Goal: Information Seeking & Learning: Learn about a topic

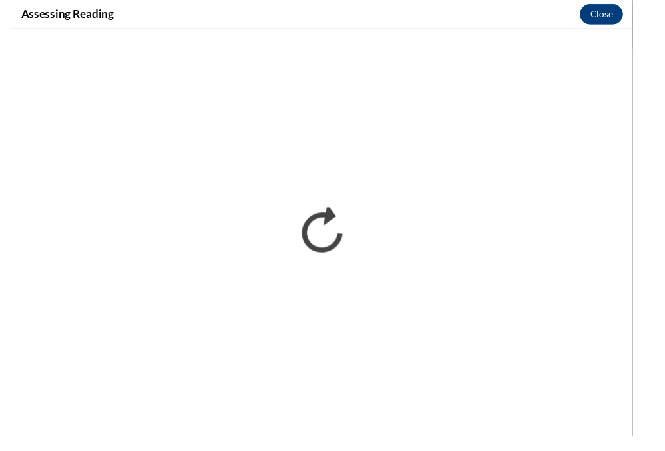
scroll to position [295, 0]
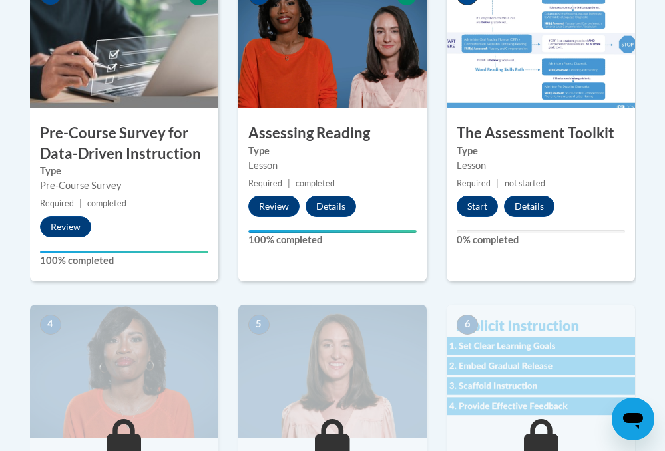
scroll to position [480, 0]
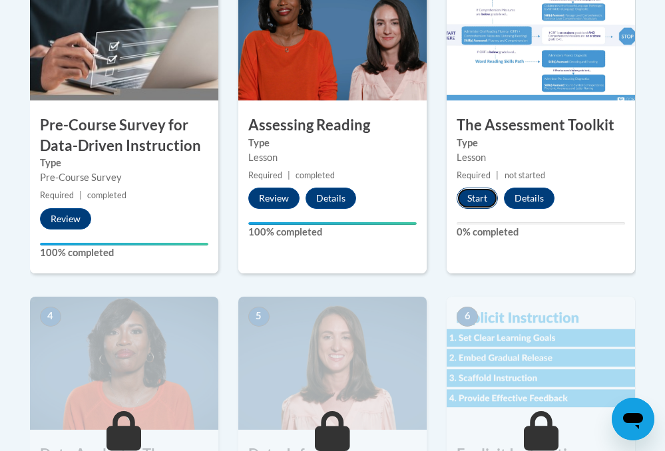
click at [478, 203] on button "Start" at bounding box center [476, 198] width 41 height 21
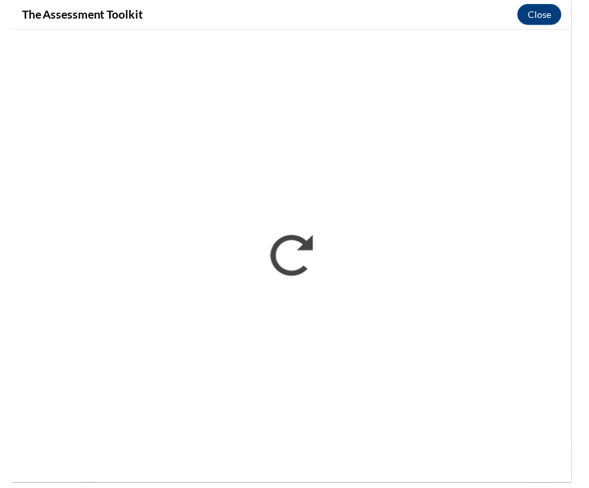
scroll to position [501, 0]
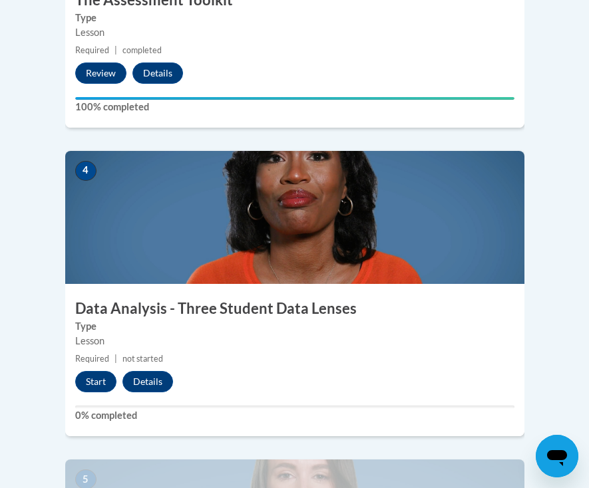
scroll to position [1367, 0]
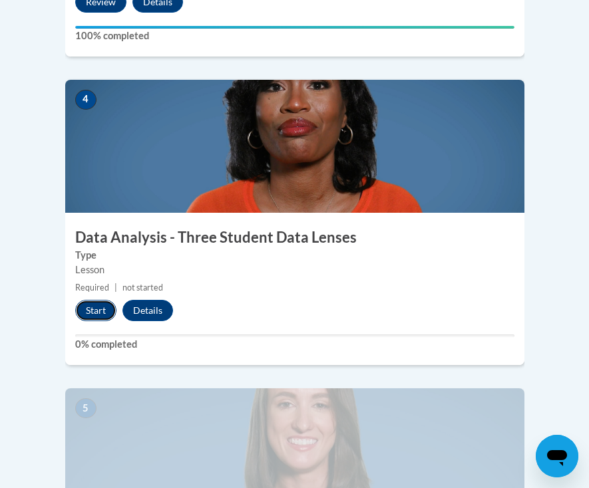
click at [92, 300] on button "Start" at bounding box center [95, 310] width 41 height 21
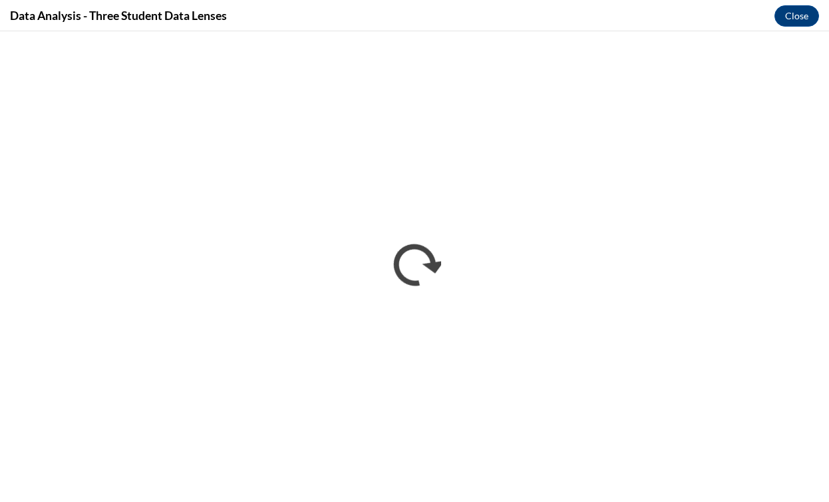
scroll to position [1190, 0]
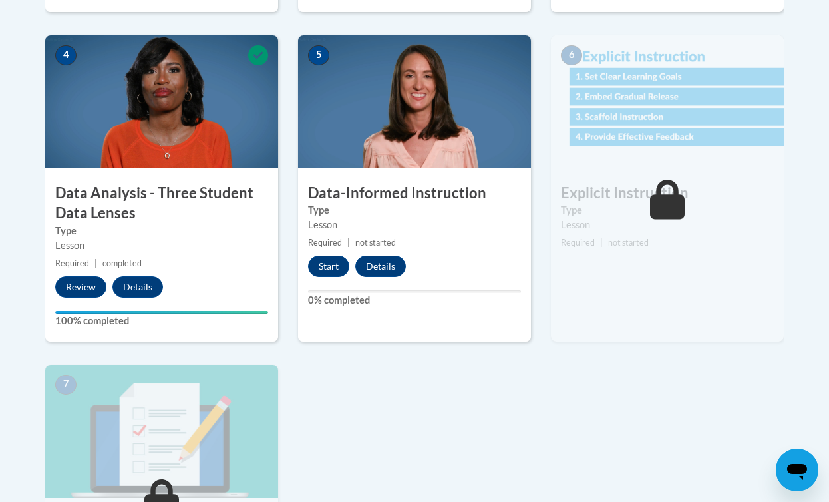
scroll to position [625, 0]
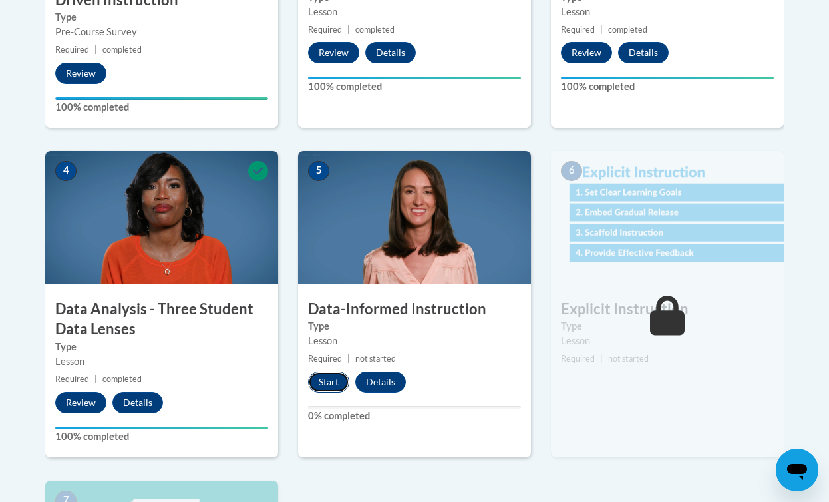
click at [329, 386] on button "Start" at bounding box center [328, 381] width 41 height 21
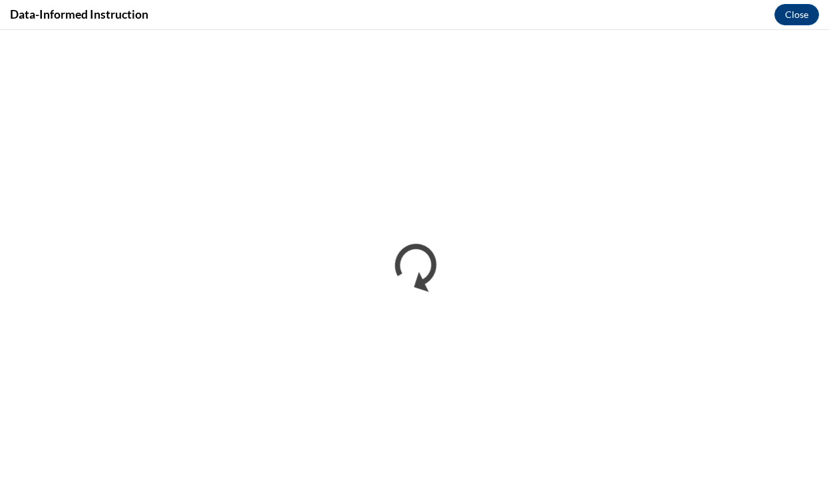
scroll to position [0, 0]
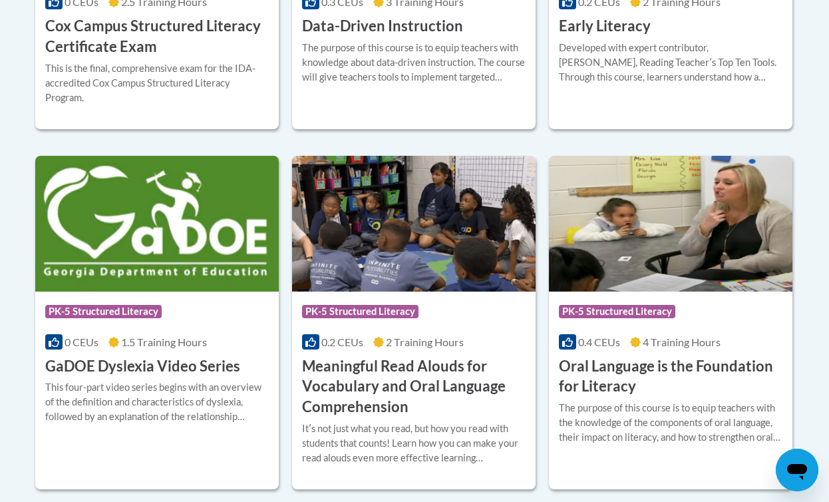
scroll to position [792, 0]
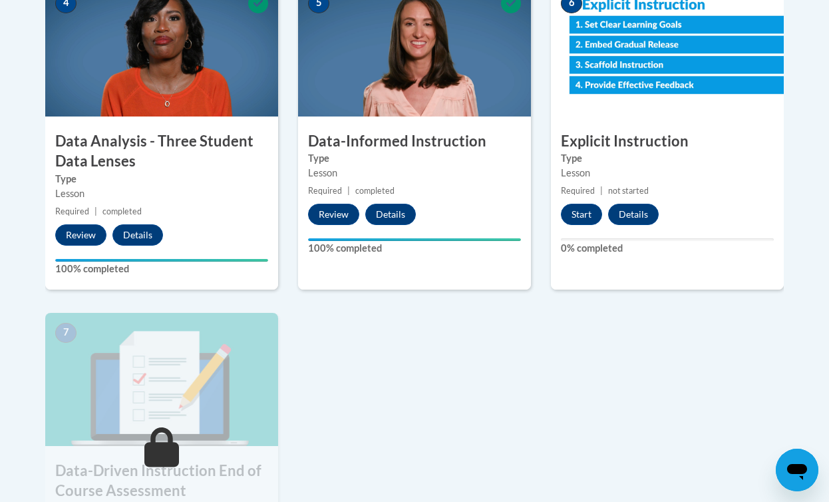
scroll to position [772, 0]
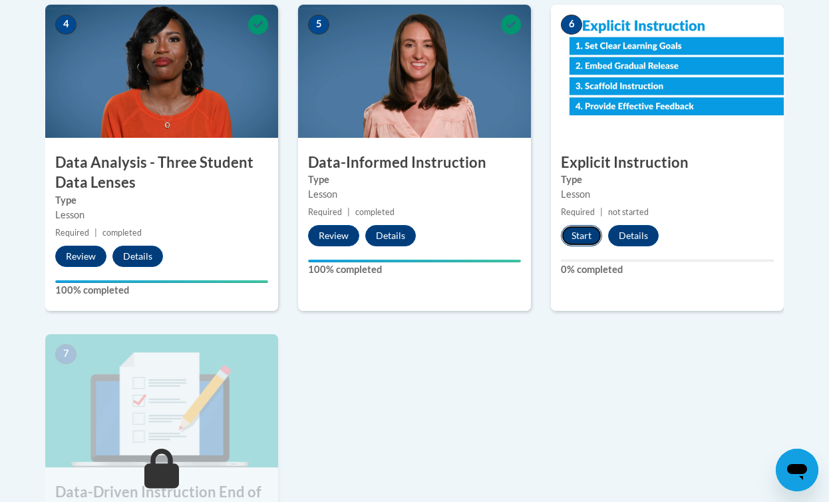
click at [588, 235] on button "Start" at bounding box center [581, 235] width 41 height 21
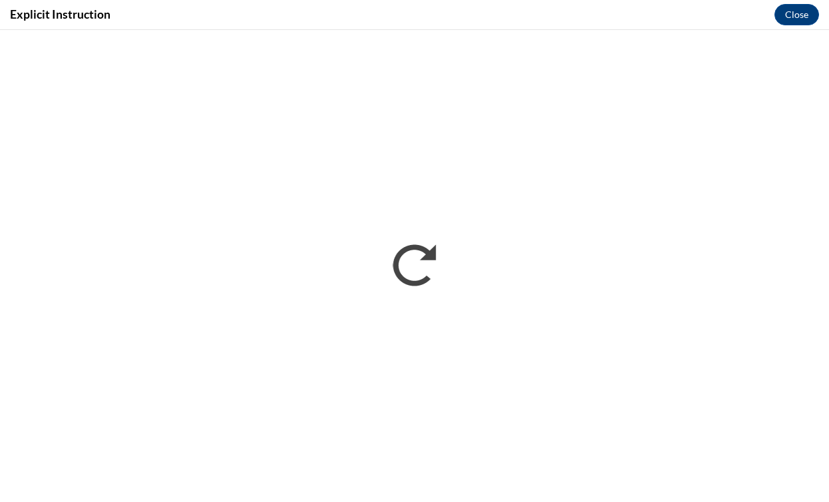
scroll to position [0, 0]
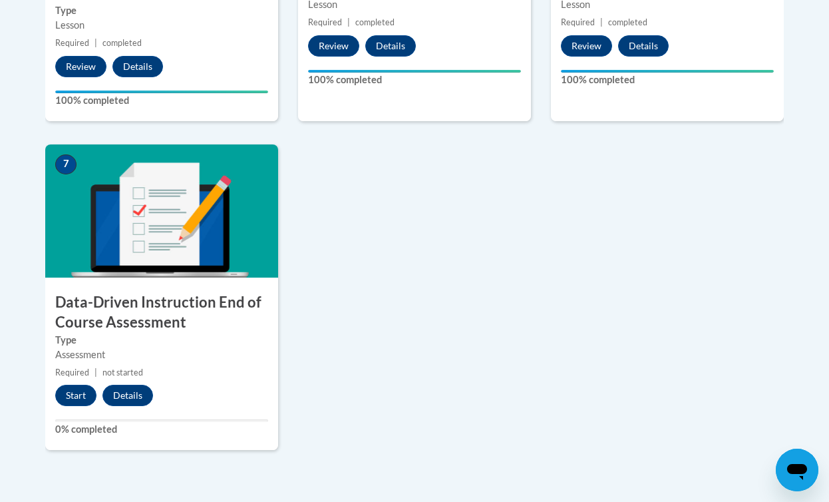
scroll to position [975, 0]
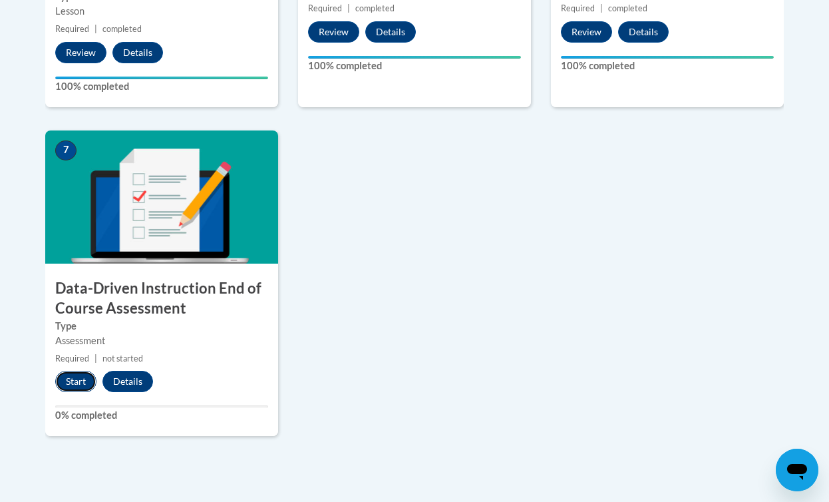
click at [86, 381] on button "Start" at bounding box center [75, 381] width 41 height 21
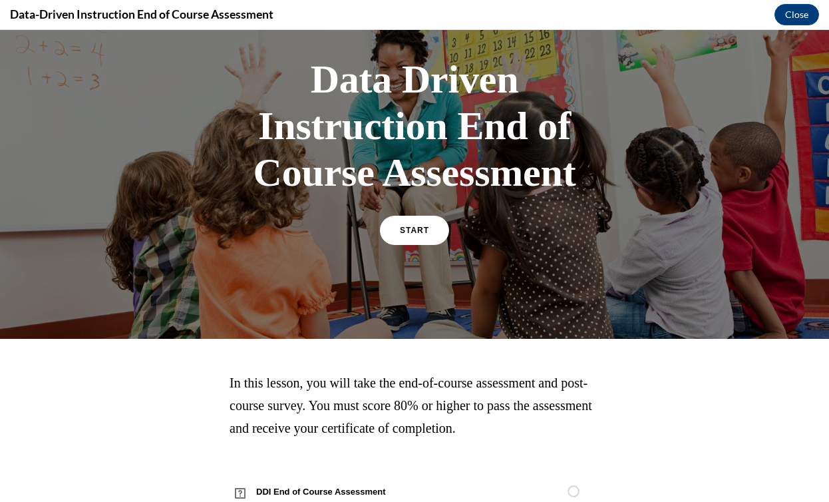
scroll to position [112, 0]
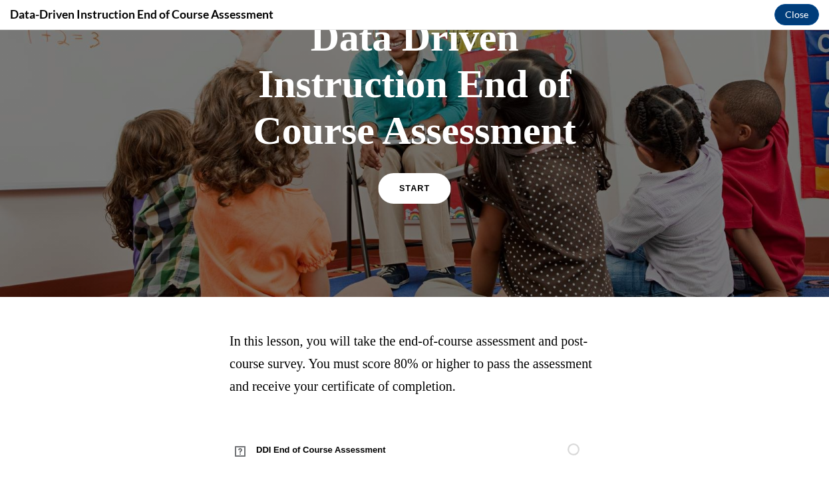
click at [420, 190] on span "START" at bounding box center [414, 189] width 31 height 10
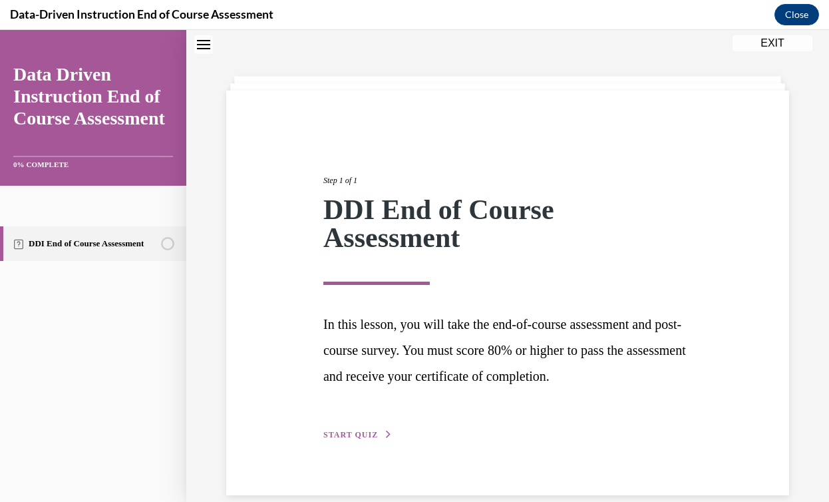
scroll to position [61, 0]
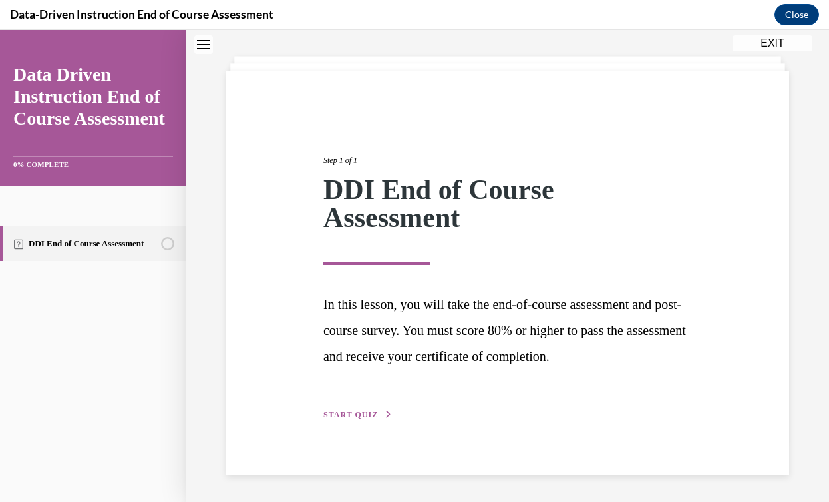
click at [379, 411] on button "START QUIZ" at bounding box center [357, 415] width 69 height 12
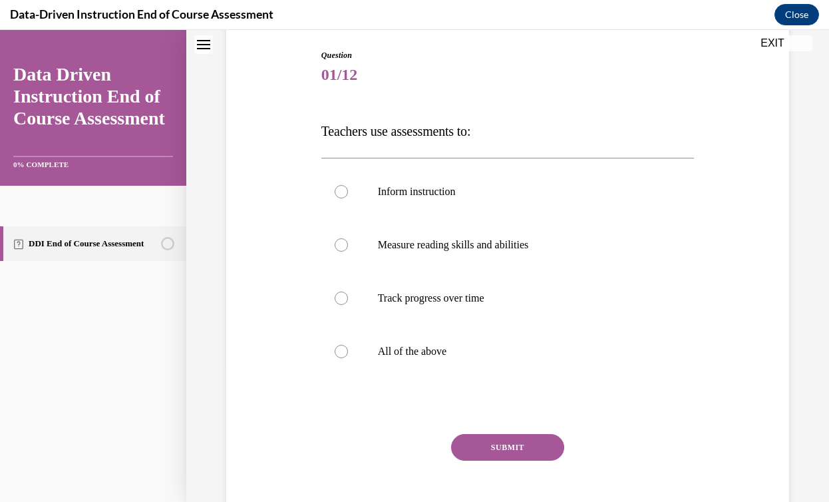
scroll to position [149, 0]
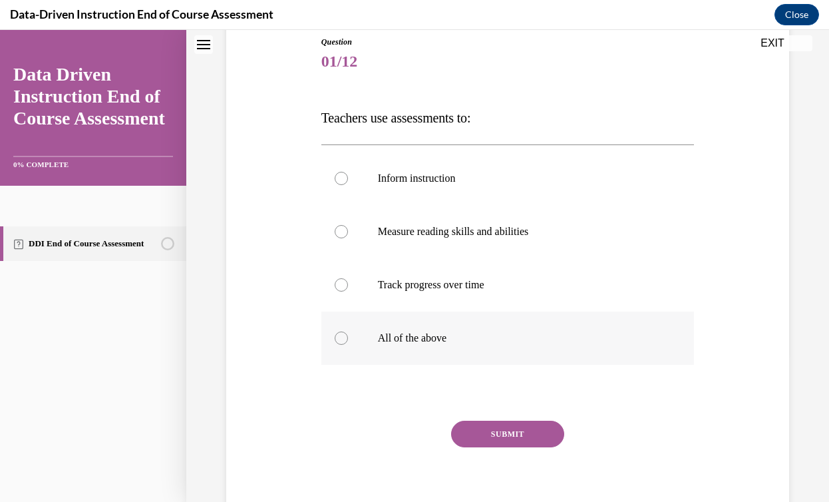
click at [411, 329] on label "All of the above" at bounding box center [507, 337] width 373 height 53
click at [348, 331] on input "All of the above" at bounding box center [341, 337] width 13 height 13
radio input "true"
click at [516, 428] on button "SUBMIT" at bounding box center [507, 433] width 113 height 27
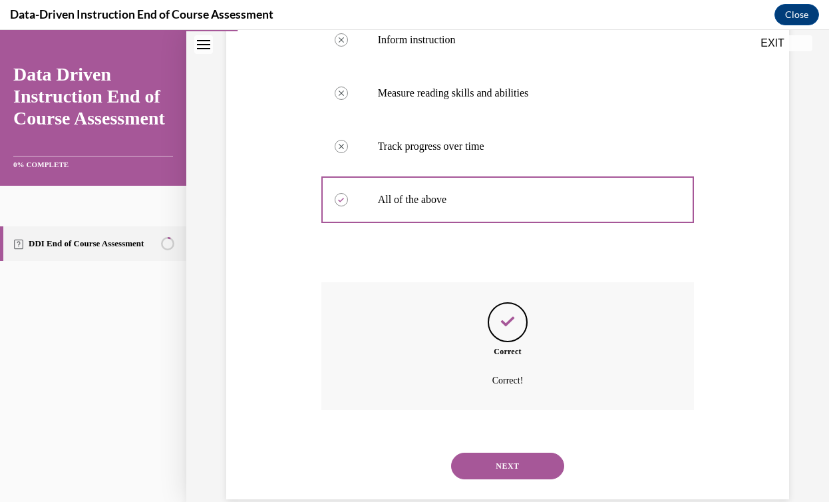
scroll to position [311, 0]
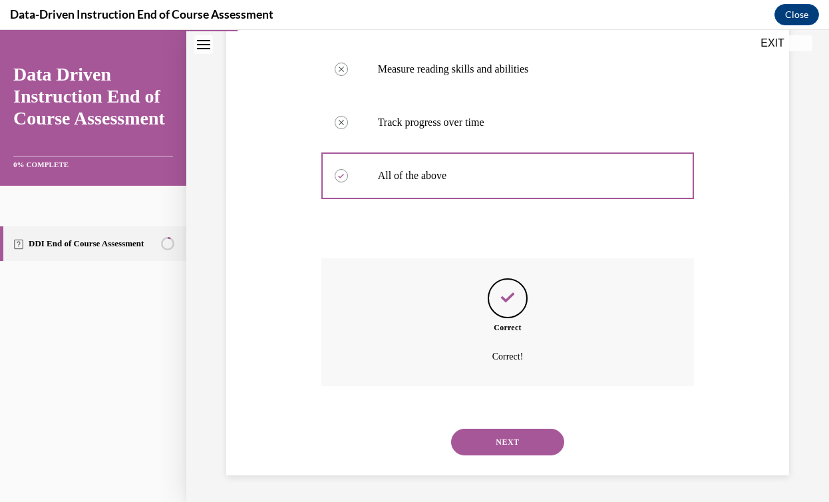
click at [518, 441] on button "NEXT" at bounding box center [507, 441] width 113 height 27
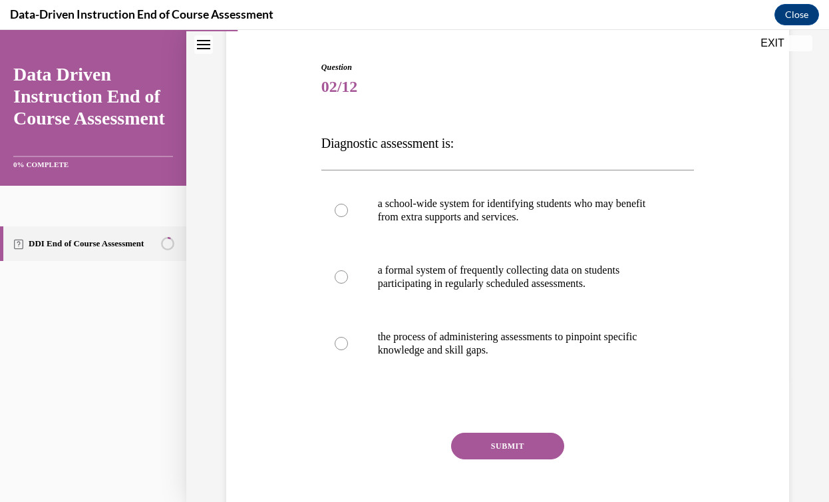
scroll to position [127, 0]
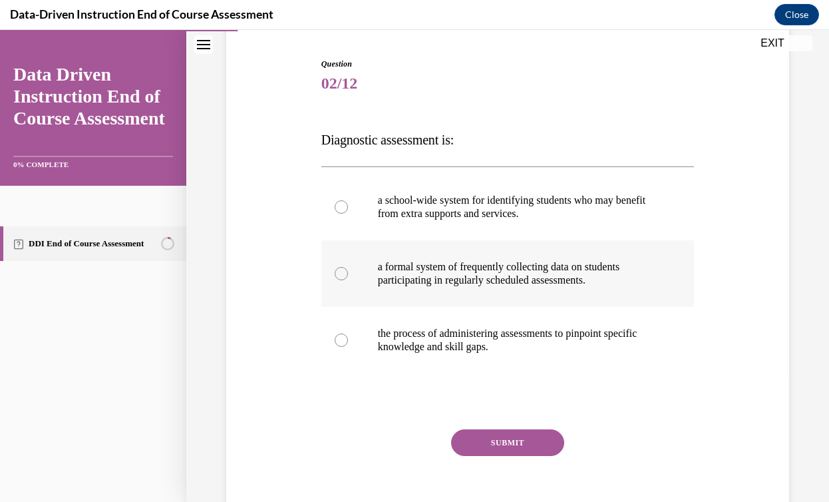
click at [513, 288] on label "a formal system of frequently collecting data on students participating in regu…" at bounding box center [507, 273] width 373 height 67
click at [348, 280] on input "a formal system of frequently collecting data on students participating in regu…" at bounding box center [341, 273] width 13 height 13
radio input "true"
click at [568, 334] on p "the process of administering assessments to pinpoint specific knowledge and ski…" at bounding box center [519, 340] width 283 height 27
click at [348, 334] on input "the process of administering assessments to pinpoint specific knowledge and ski…" at bounding box center [341, 339] width 13 height 13
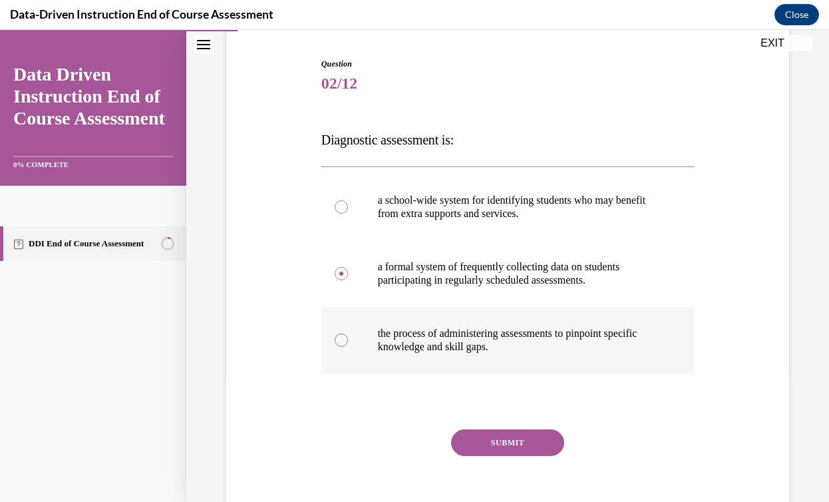
radio input "true"
click at [538, 430] on button "SUBMIT" at bounding box center [507, 442] width 113 height 27
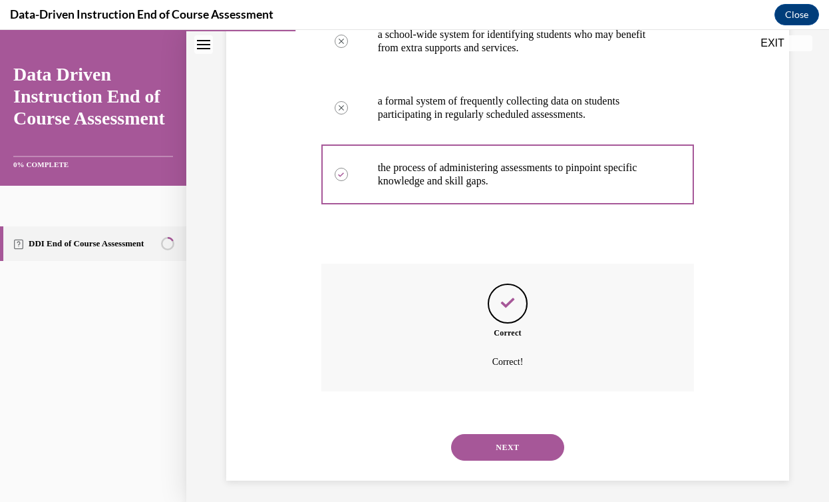
scroll to position [298, 0]
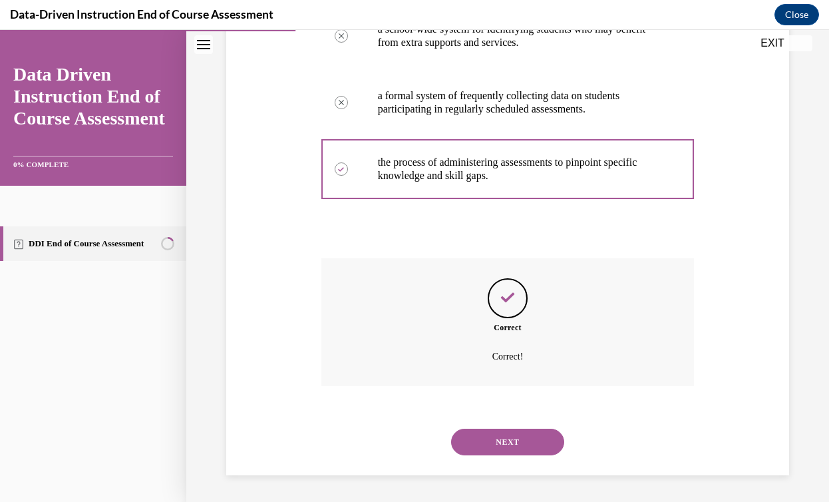
click at [538, 432] on button "NEXT" at bounding box center [507, 441] width 113 height 27
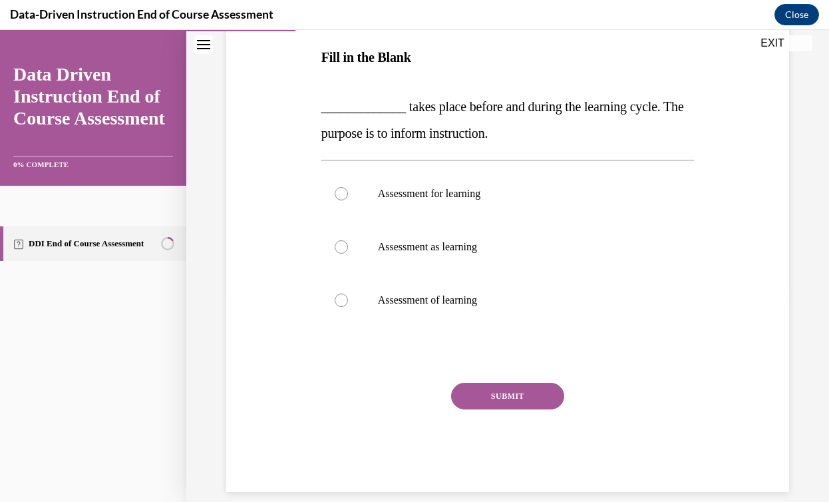
scroll to position [218, 0]
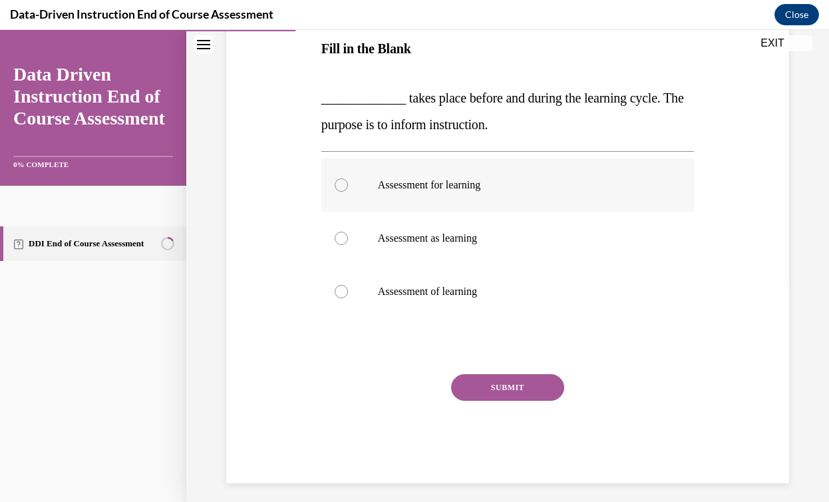
click at [484, 179] on p "Assessment for learning" at bounding box center [519, 184] width 283 height 13
click at [348, 179] on input "Assessment for learning" at bounding box center [341, 184] width 13 height 13
radio input "true"
click at [542, 379] on button "SUBMIT" at bounding box center [507, 387] width 113 height 27
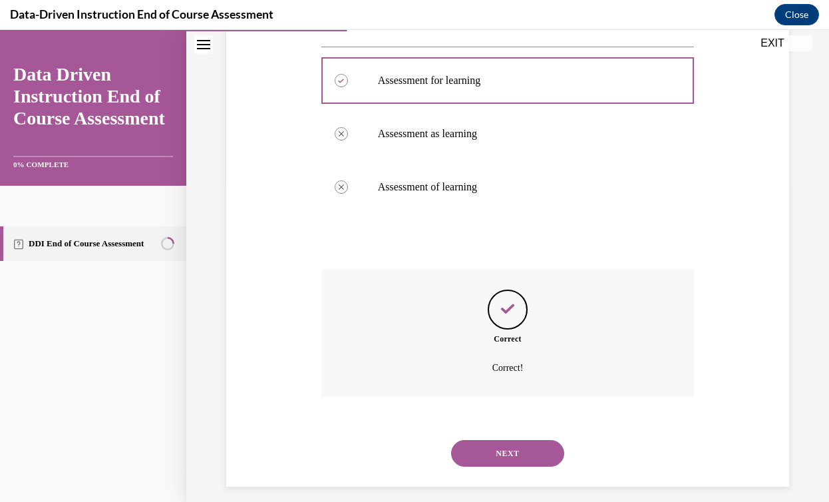
scroll to position [334, 0]
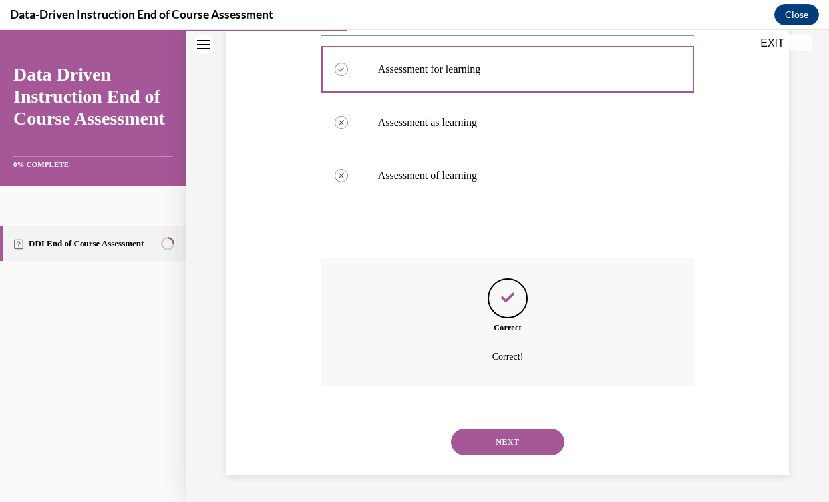
click at [536, 431] on button "NEXT" at bounding box center [507, 441] width 113 height 27
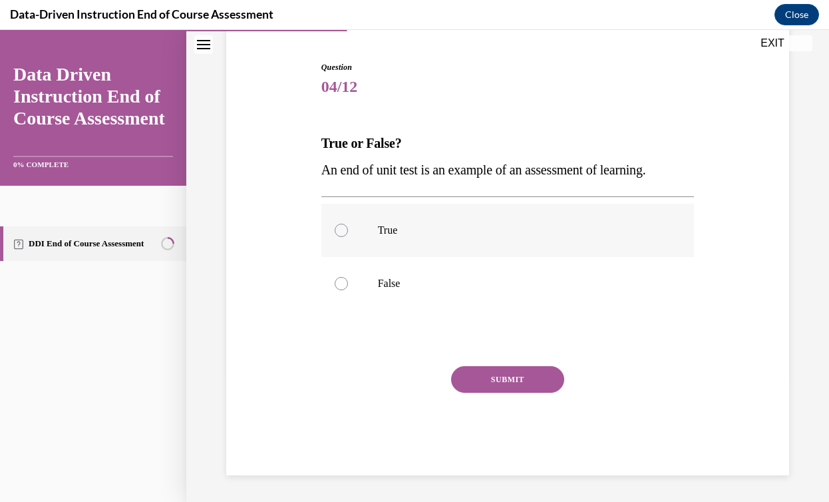
click at [397, 230] on p "True" at bounding box center [519, 230] width 283 height 13
click at [348, 230] on input "True" at bounding box center [341, 230] width 13 height 13
radio input "true"
click at [525, 384] on button "SUBMIT" at bounding box center [507, 379] width 113 height 27
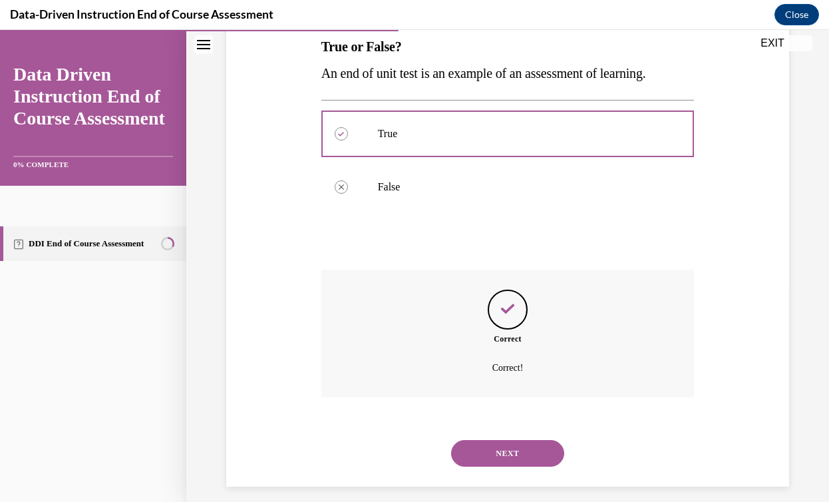
scroll to position [232, 0]
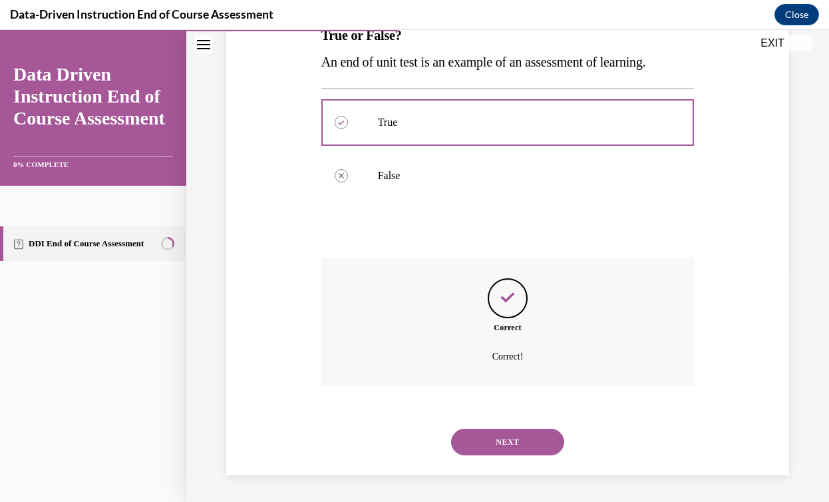
click at [532, 434] on button "NEXT" at bounding box center [507, 441] width 113 height 27
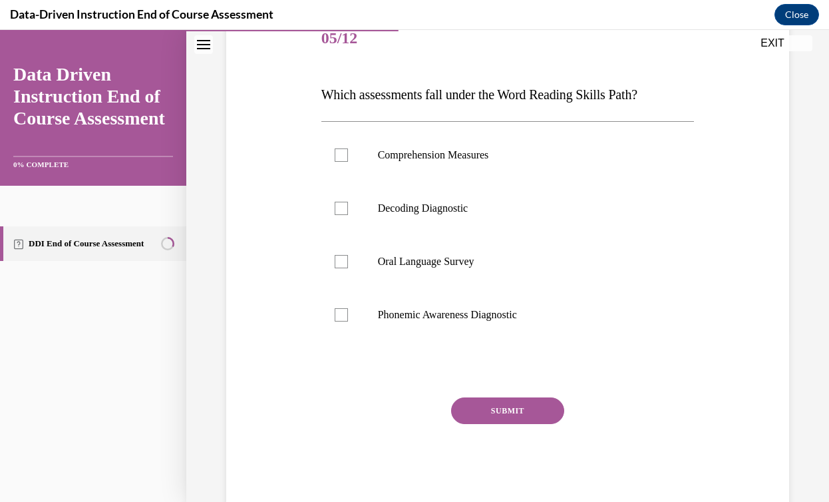
scroll to position [151, 0]
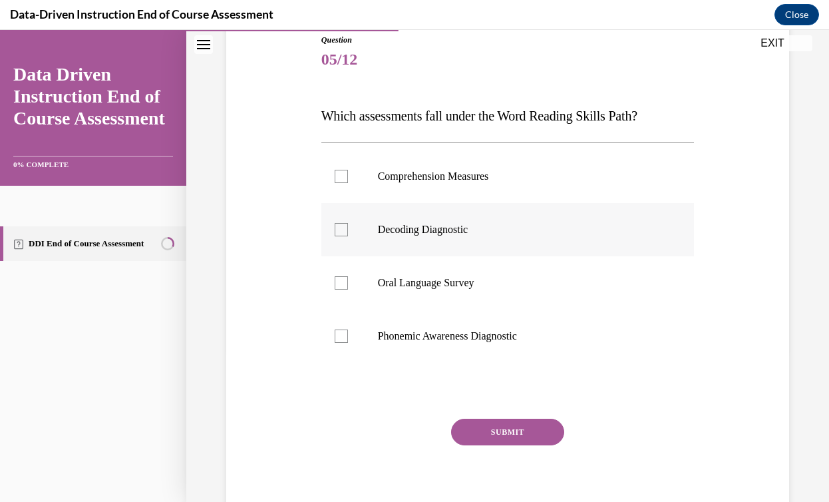
click at [425, 232] on p "Decoding Diagnostic" at bounding box center [519, 229] width 283 height 13
click at [348, 232] on input "Decoding Diagnostic" at bounding box center [341, 229] width 13 height 13
checkbox input "true"
click at [422, 285] on p "Oral Language Survey" at bounding box center [519, 282] width 283 height 13
click at [348, 285] on input "Oral Language Survey" at bounding box center [341, 282] width 13 height 13
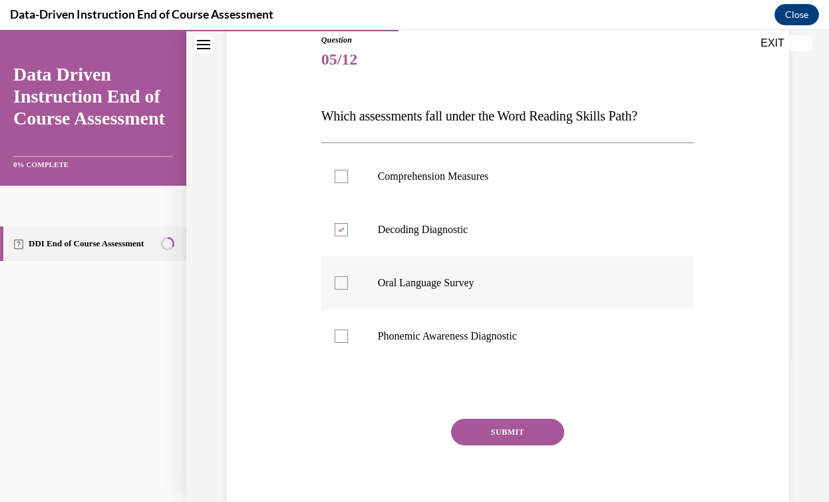
checkbox input "true"
click at [420, 319] on label "Phonemic Awareness Diagnostic" at bounding box center [507, 335] width 373 height 53
click at [348, 329] on input "Phonemic Awareness Diagnostic" at bounding box center [341, 335] width 13 height 13
checkbox input "true"
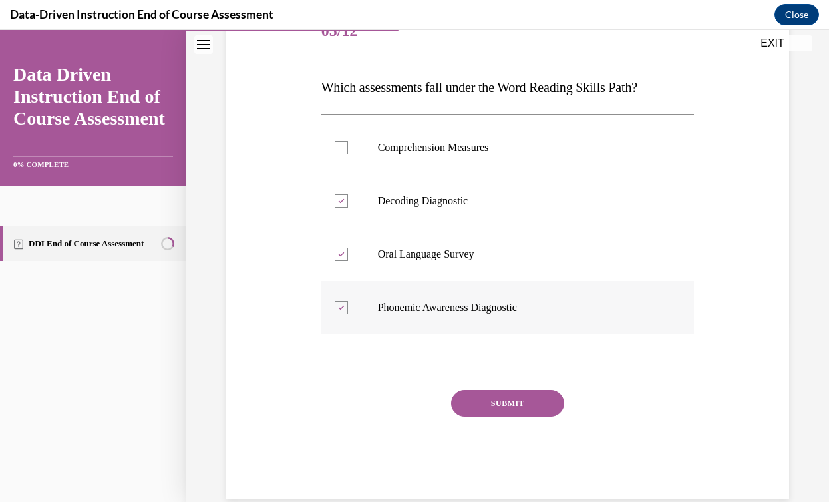
scroll to position [196, 0]
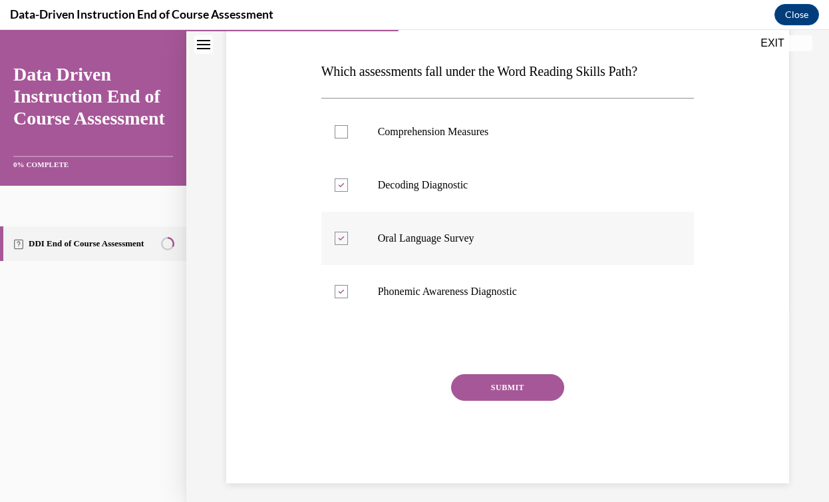
click at [432, 244] on label "Oral Language Survey" at bounding box center [507, 238] width 373 height 53
click at [348, 244] on input "Oral Language Survey" at bounding box center [341, 238] width 13 height 13
checkbox input "false"
click at [516, 374] on button "SUBMIT" at bounding box center [507, 387] width 113 height 27
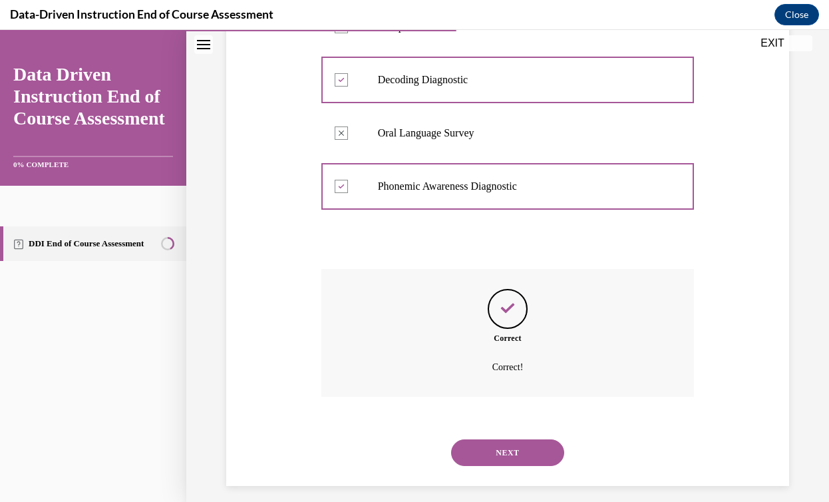
scroll to position [311, 0]
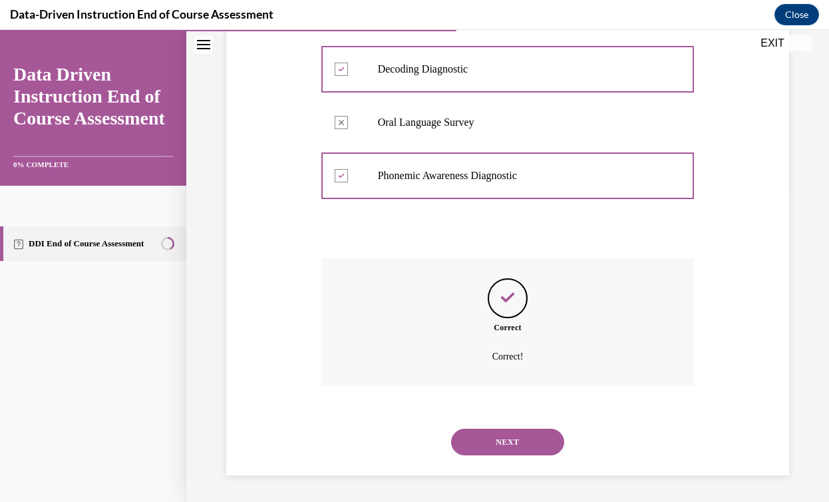
click at [530, 464] on div "NEXT" at bounding box center [507, 441] width 373 height 53
click at [530, 450] on button "NEXT" at bounding box center [507, 441] width 113 height 27
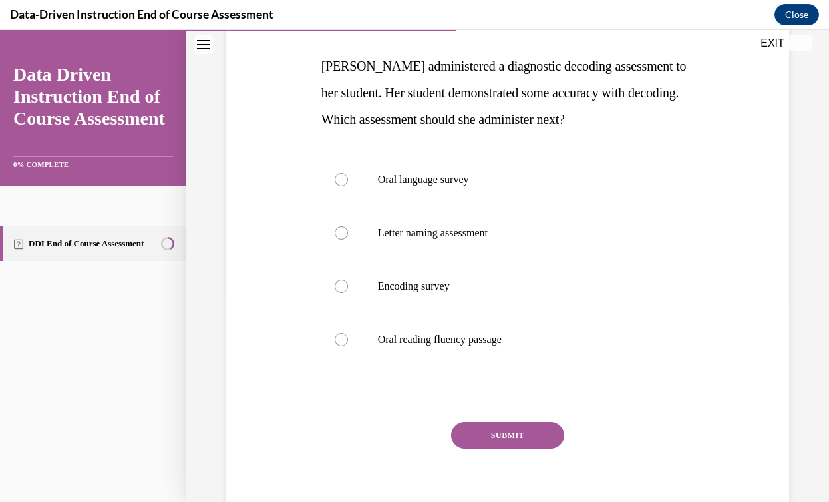
scroll to position [210, 0]
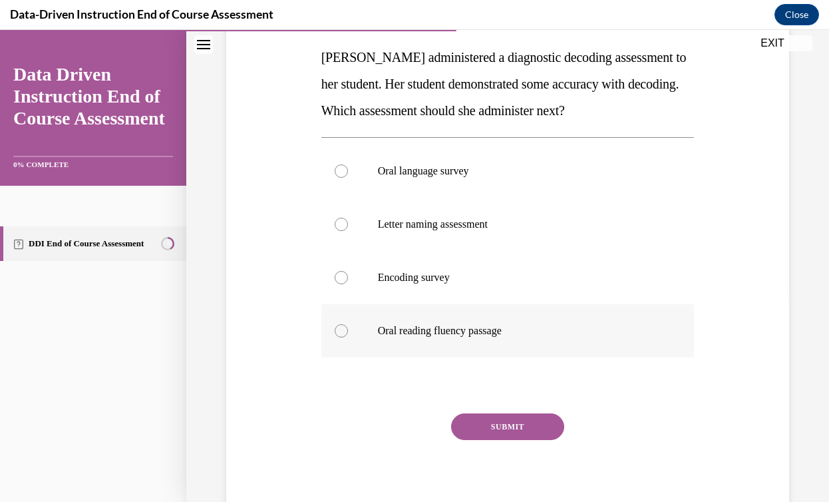
click at [454, 324] on p "Oral reading fluency passage" at bounding box center [519, 330] width 283 height 13
click at [348, 324] on input "Oral reading fluency passage" at bounding box center [341, 330] width 13 height 13
radio input "true"
click at [450, 288] on label "Encoding survey" at bounding box center [507, 277] width 373 height 53
click at [348, 284] on input "Encoding survey" at bounding box center [341, 277] width 13 height 13
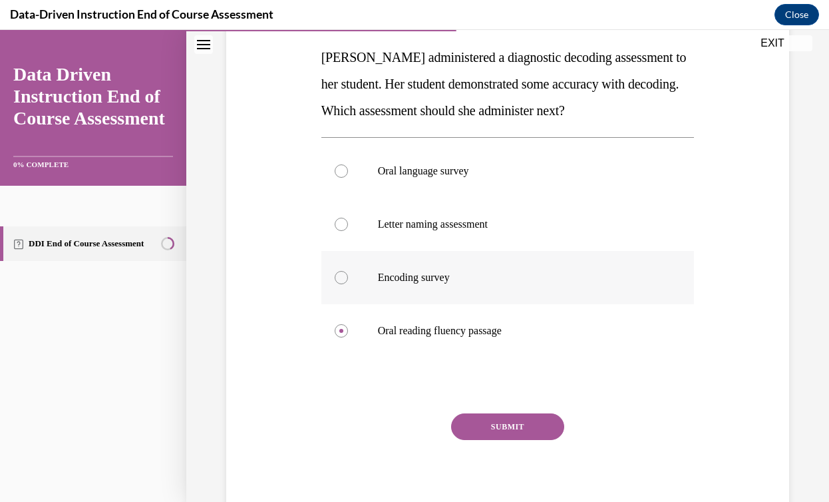
radio input "true"
click at [510, 426] on button "SUBMIT" at bounding box center [507, 426] width 113 height 27
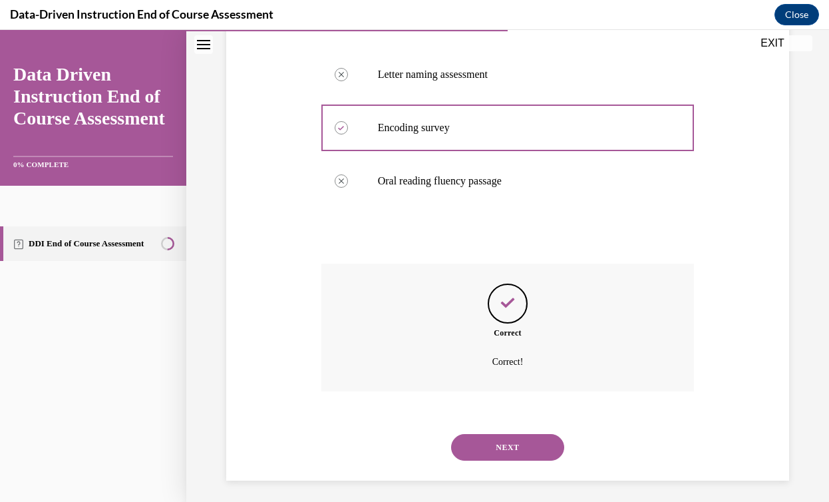
scroll to position [365, 0]
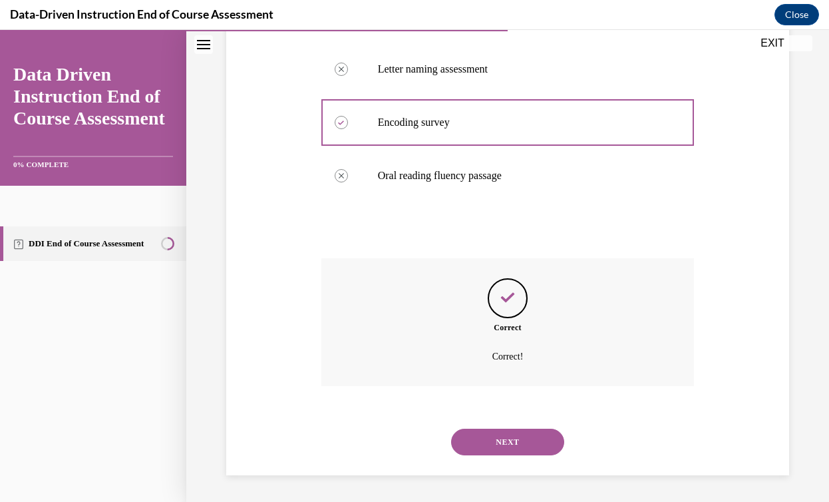
click at [513, 434] on button "NEXT" at bounding box center [507, 441] width 113 height 27
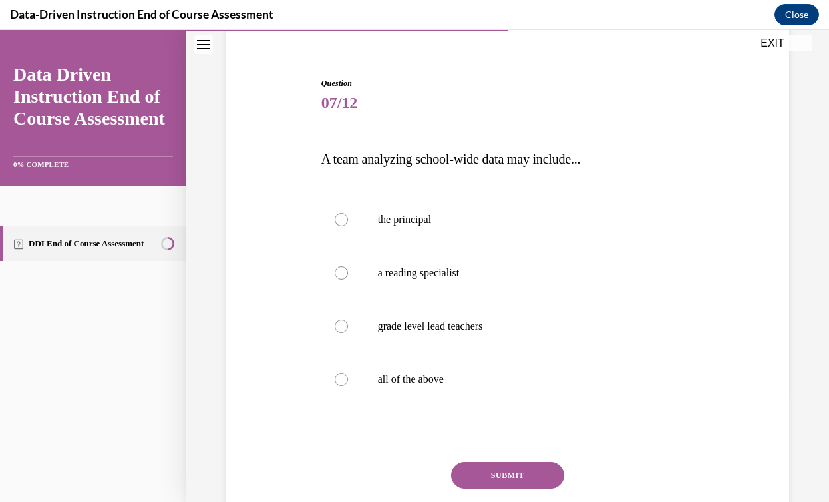
scroll to position [114, 0]
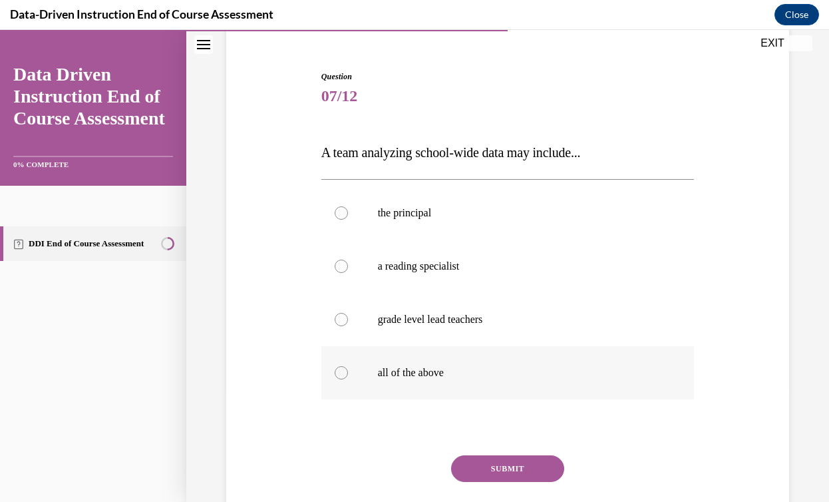
click at [464, 377] on p "all of the above" at bounding box center [519, 372] width 283 height 13
click at [348, 377] on input "all of the above" at bounding box center [341, 372] width 13 height 13
radio input "true"
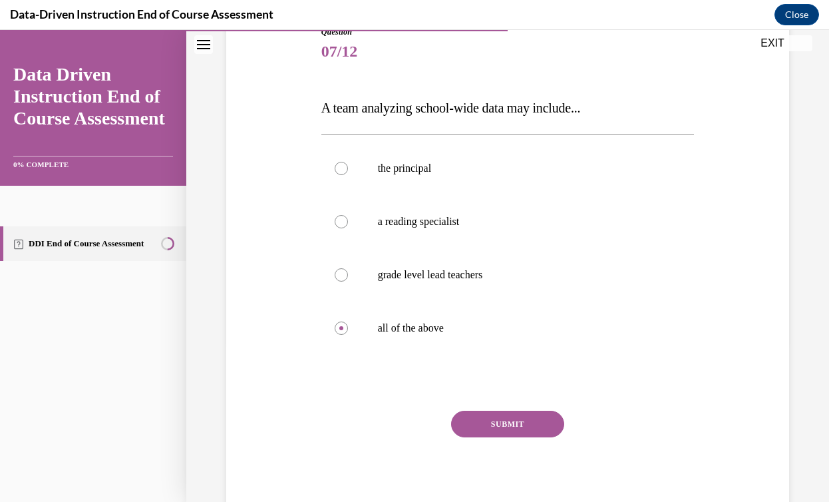
click at [504, 420] on button "SUBMIT" at bounding box center [507, 424] width 113 height 27
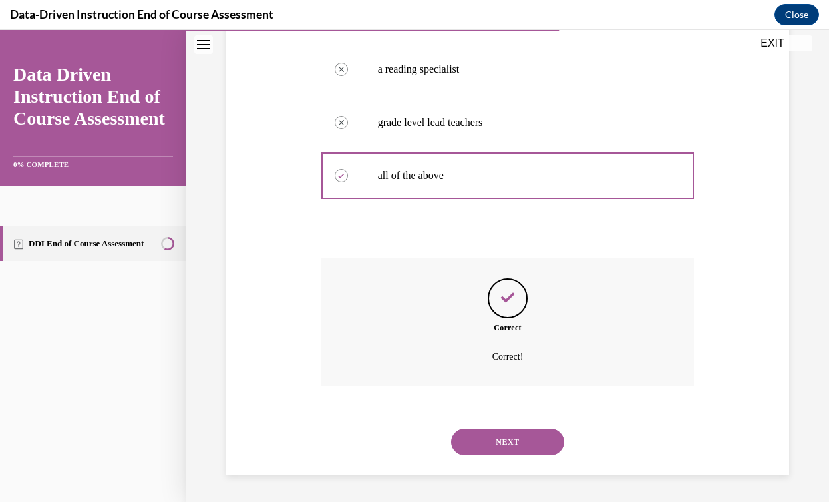
click at [512, 440] on button "NEXT" at bounding box center [507, 441] width 113 height 27
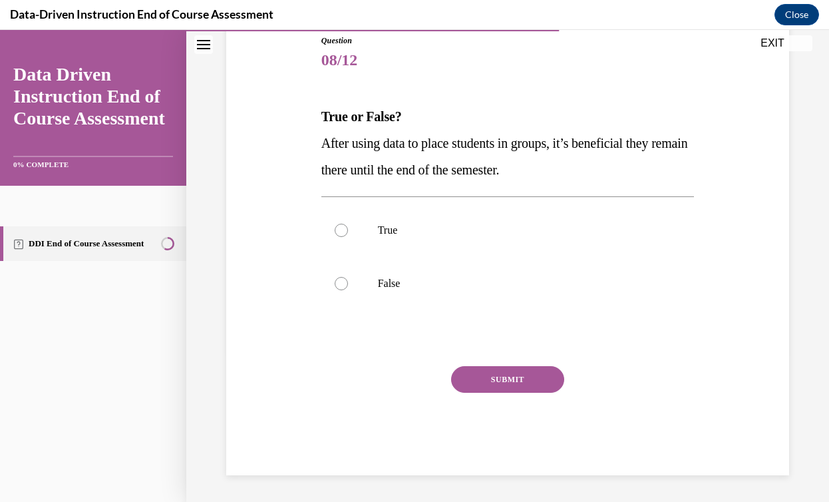
scroll to position [148, 0]
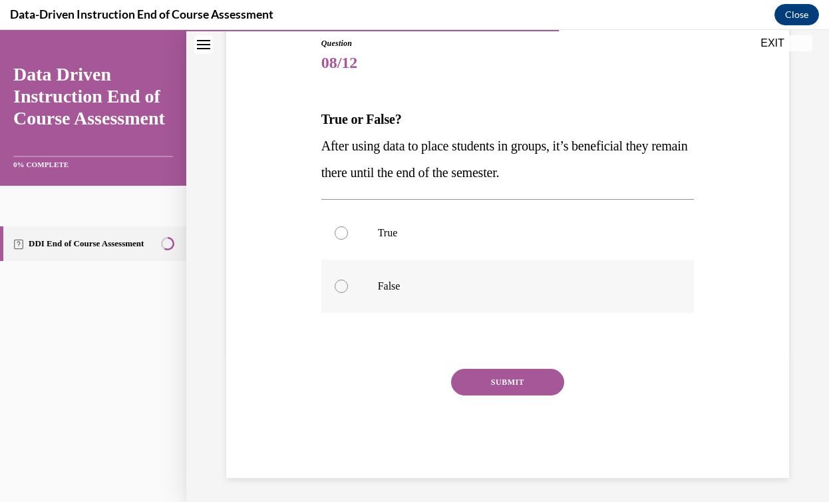
click at [384, 284] on p "False" at bounding box center [519, 285] width 283 height 13
click at [348, 284] on input "False" at bounding box center [341, 285] width 13 height 13
radio input "true"
click at [510, 387] on button "SUBMIT" at bounding box center [507, 382] width 113 height 27
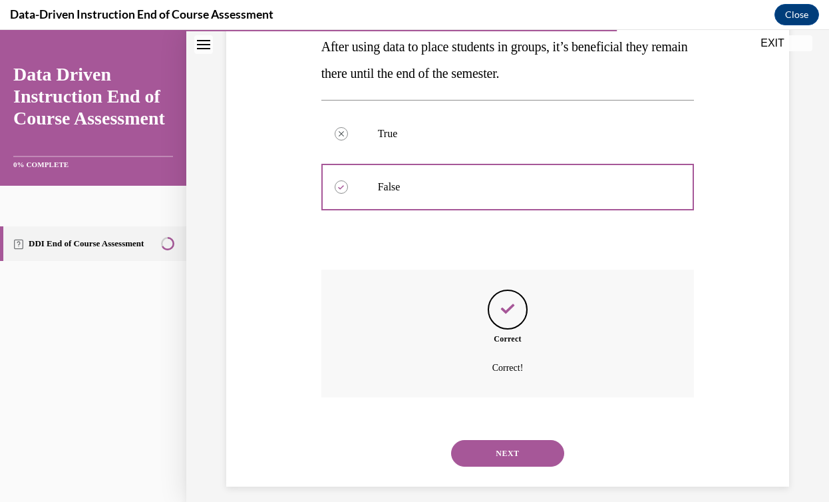
scroll to position [258, 0]
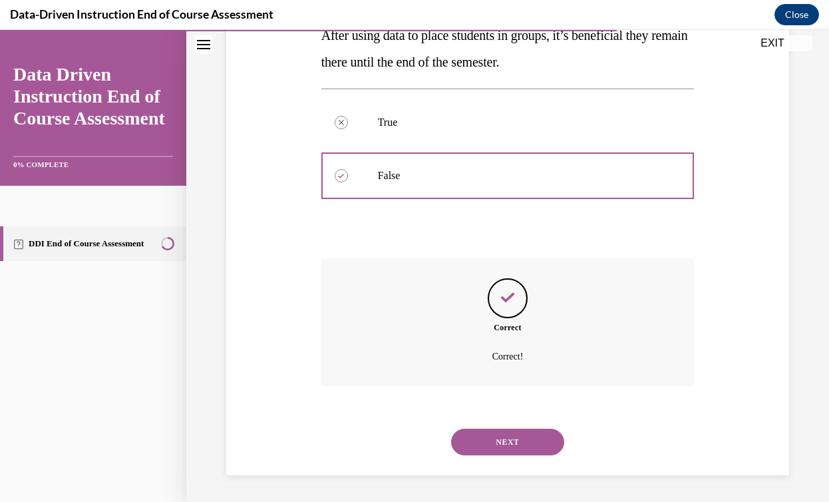
click at [510, 434] on button "NEXT" at bounding box center [507, 441] width 113 height 27
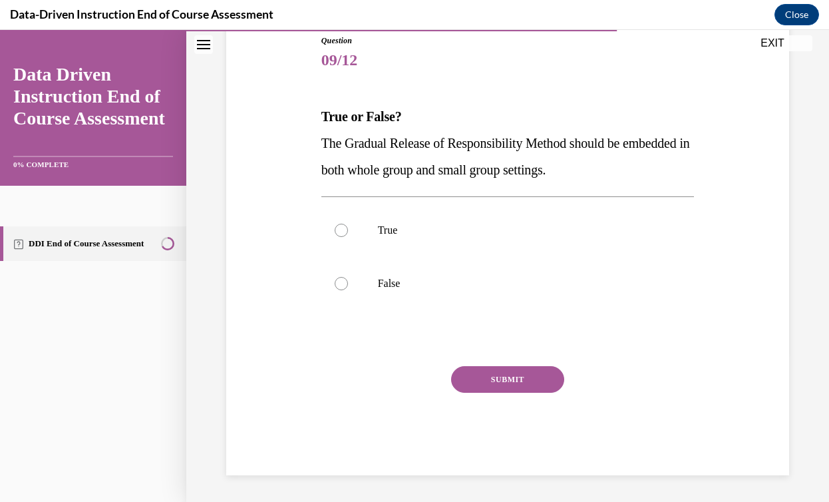
scroll to position [148, 0]
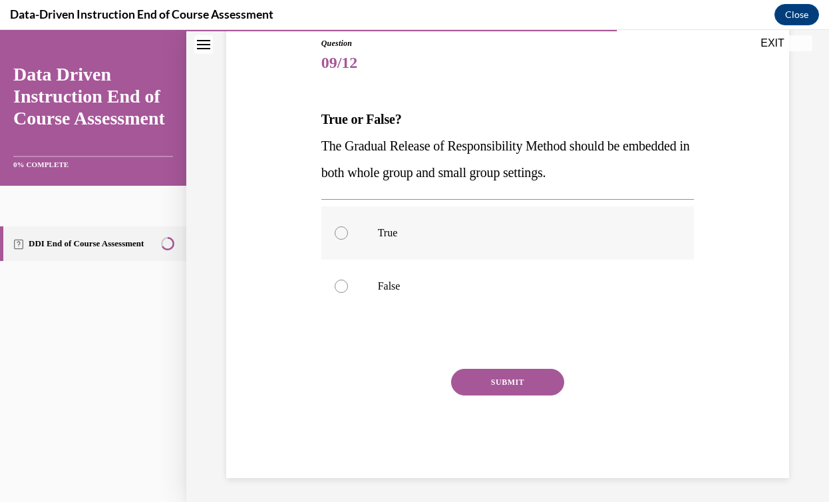
click at [436, 237] on p "True" at bounding box center [519, 232] width 283 height 13
click at [348, 237] on input "True" at bounding box center [341, 232] width 13 height 13
radio input "true"
click at [522, 383] on button "SUBMIT" at bounding box center [507, 382] width 113 height 27
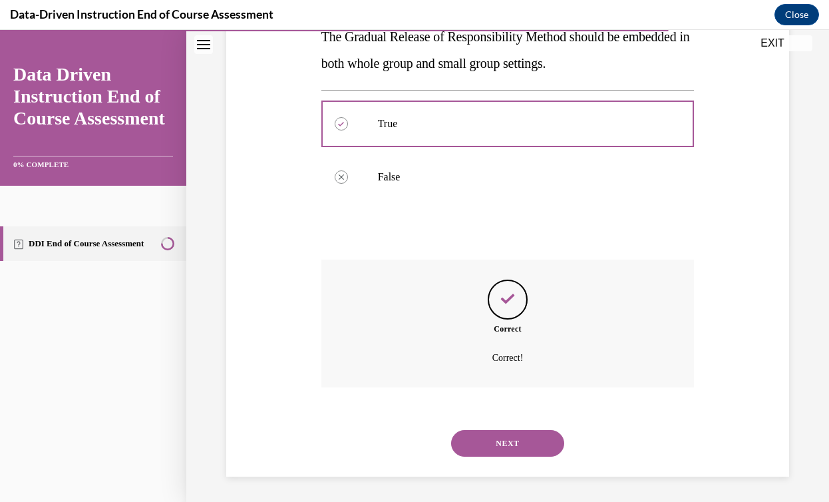
scroll to position [258, 0]
click at [526, 436] on button "NEXT" at bounding box center [507, 441] width 113 height 27
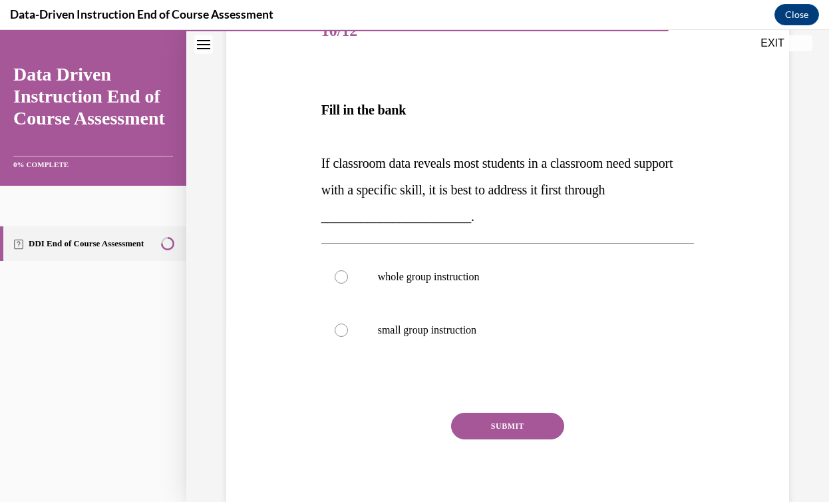
scroll to position [226, 0]
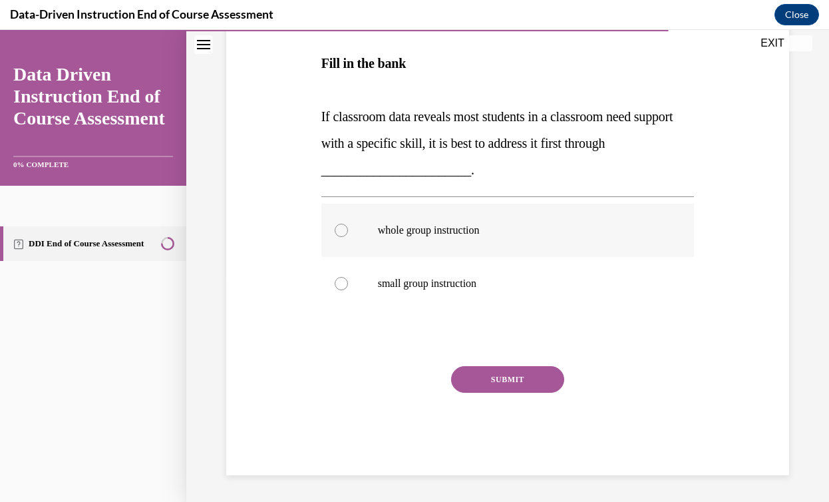
click at [433, 244] on label "whole group instruction" at bounding box center [507, 230] width 373 height 53
click at [348, 237] on input "whole group instruction" at bounding box center [341, 230] width 13 height 13
radio input "true"
click at [518, 387] on button "SUBMIT" at bounding box center [507, 379] width 113 height 27
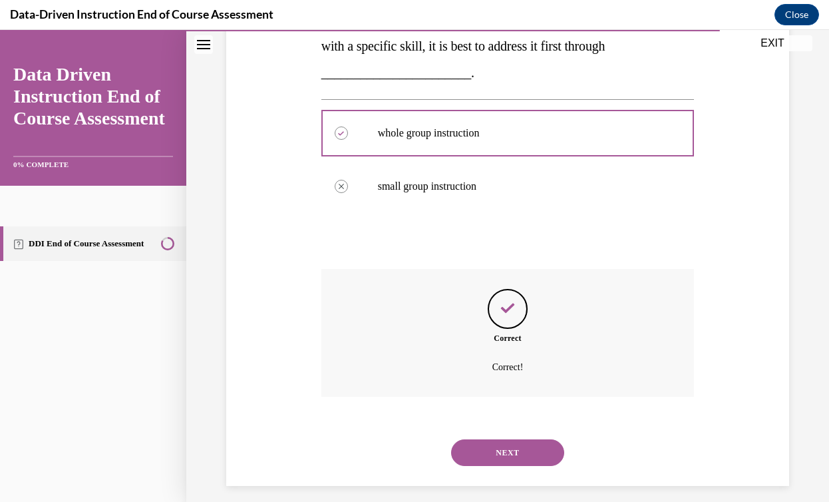
scroll to position [334, 0]
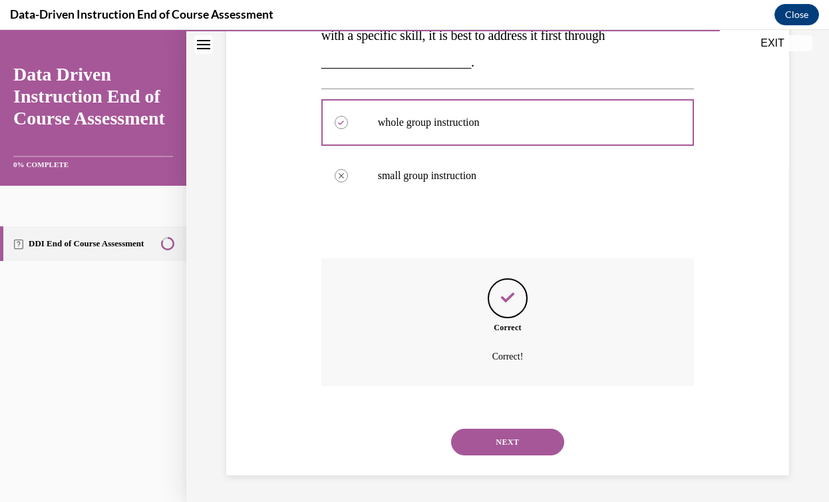
click at [520, 434] on button "NEXT" at bounding box center [507, 441] width 113 height 27
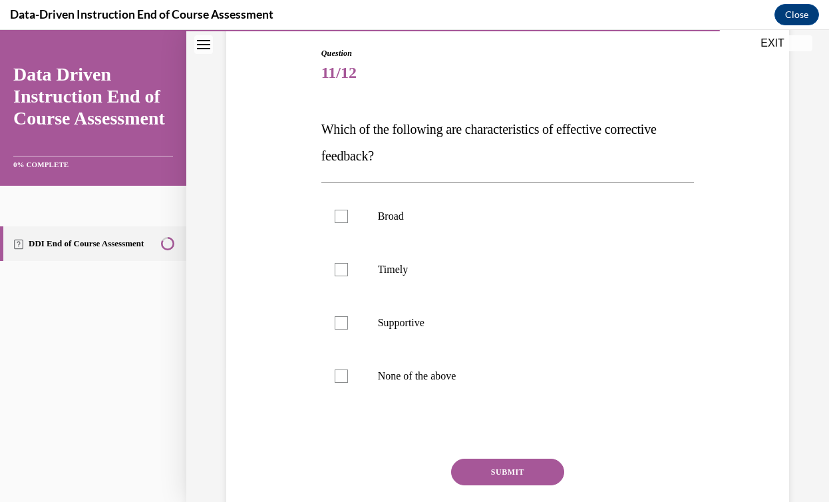
scroll to position [140, 0]
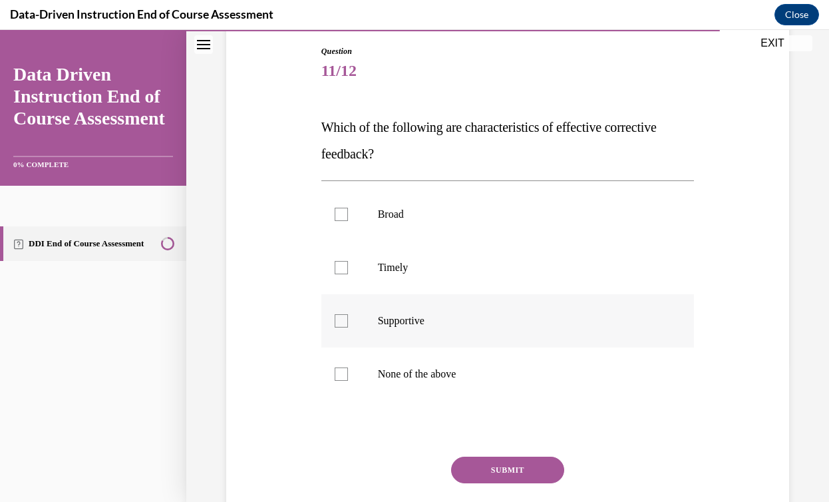
click at [408, 327] on p "Supportive" at bounding box center [519, 320] width 283 height 13
click at [348, 327] on input "Supportive" at bounding box center [341, 320] width 13 height 13
checkbox input "true"
click at [403, 271] on p "Timely" at bounding box center [519, 267] width 283 height 13
click at [348, 271] on input "Timely" at bounding box center [341, 267] width 13 height 13
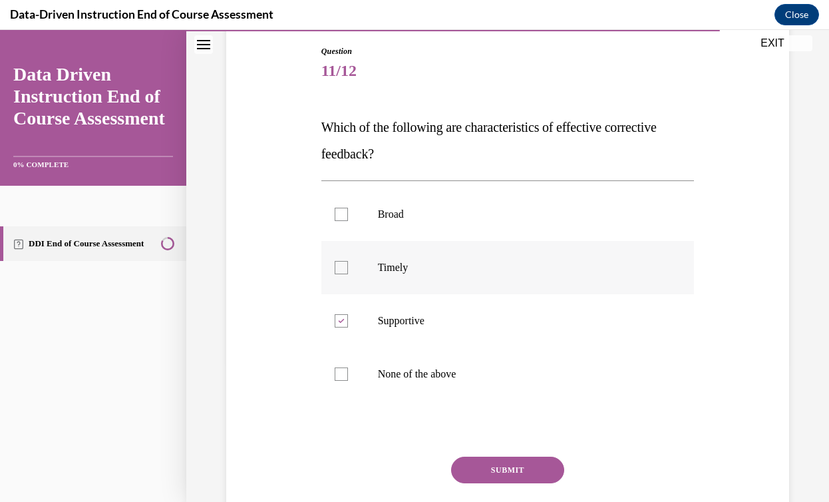
checkbox input "true"
click at [403, 323] on p "Supportive" at bounding box center [519, 320] width 283 height 13
click at [348, 323] on input "Supportive" at bounding box center [341, 320] width 13 height 13
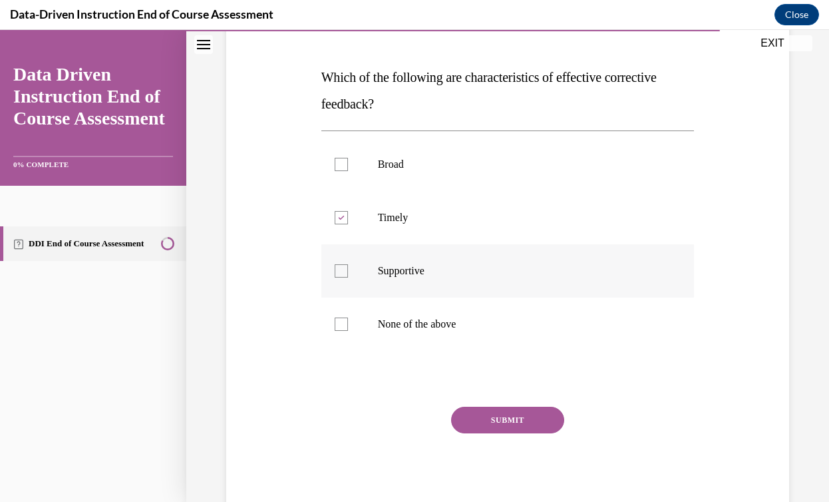
scroll to position [217, 0]
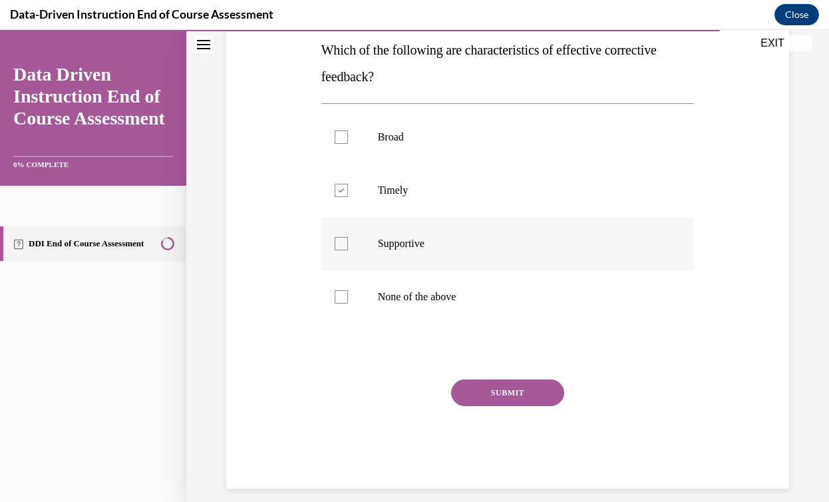
click at [400, 248] on p "Supportive" at bounding box center [519, 243] width 283 height 13
click at [348, 248] on input "Supportive" at bounding box center [341, 243] width 13 height 13
checkbox input "true"
click at [518, 397] on button "SUBMIT" at bounding box center [507, 392] width 113 height 27
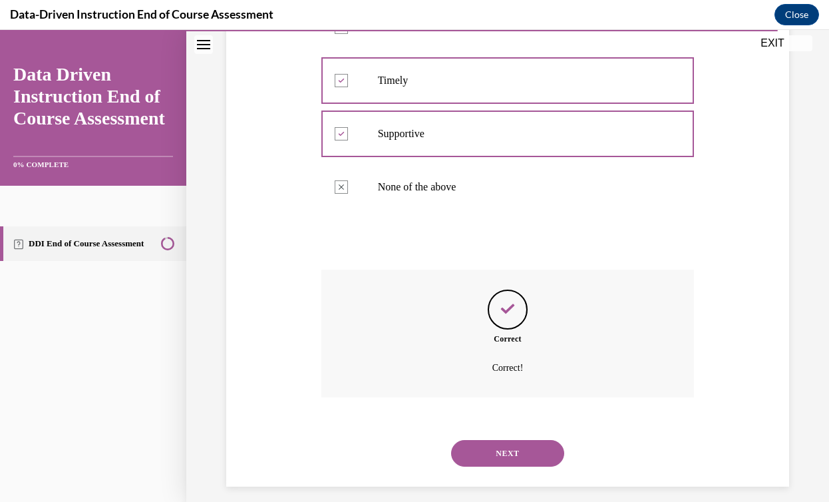
scroll to position [338, 0]
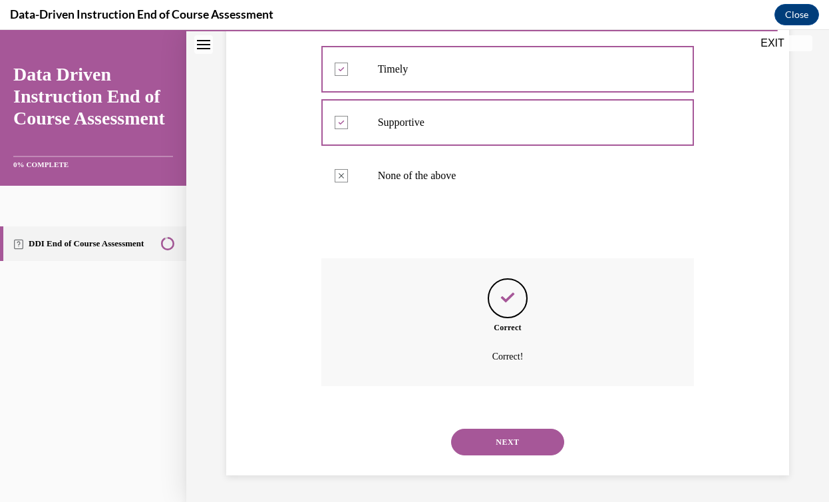
click at [528, 438] on button "NEXT" at bounding box center [507, 441] width 113 height 27
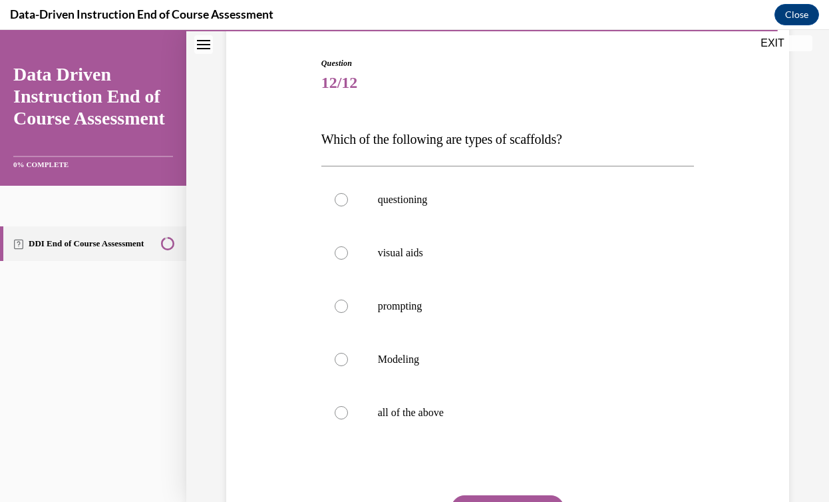
scroll to position [130, 0]
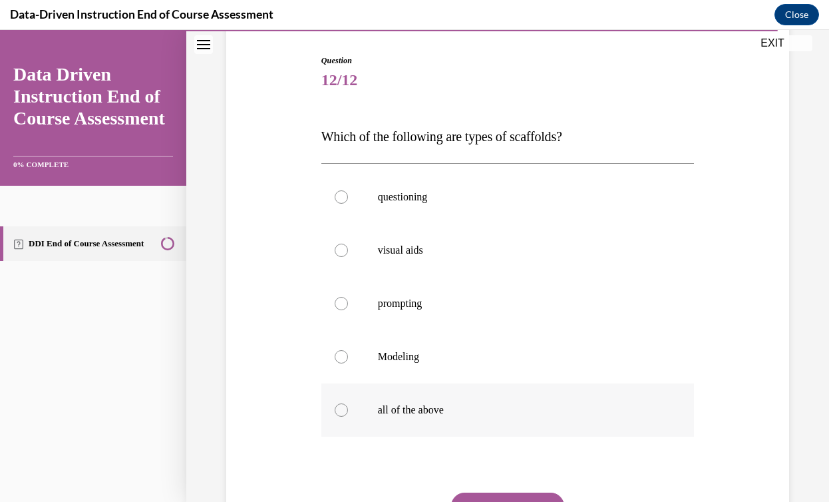
click at [476, 418] on label "all of the above" at bounding box center [507, 409] width 373 height 53
click at [348, 416] on input "all of the above" at bounding box center [341, 409] width 13 height 13
radio input "true"
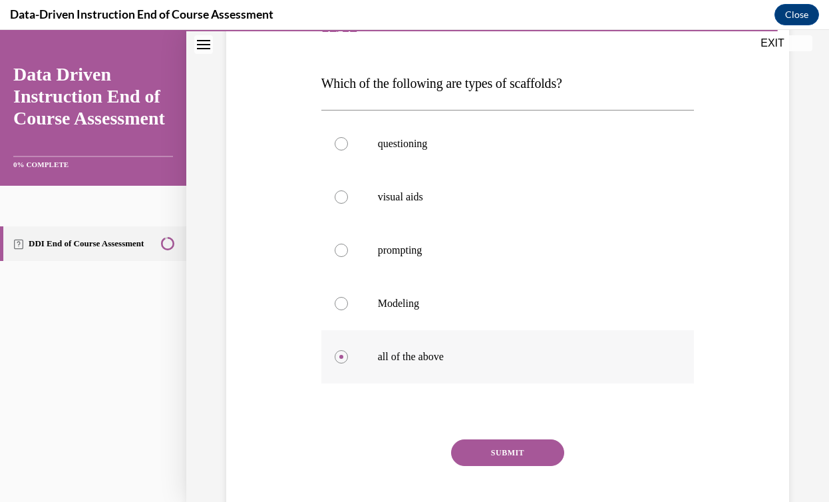
scroll to position [191, 0]
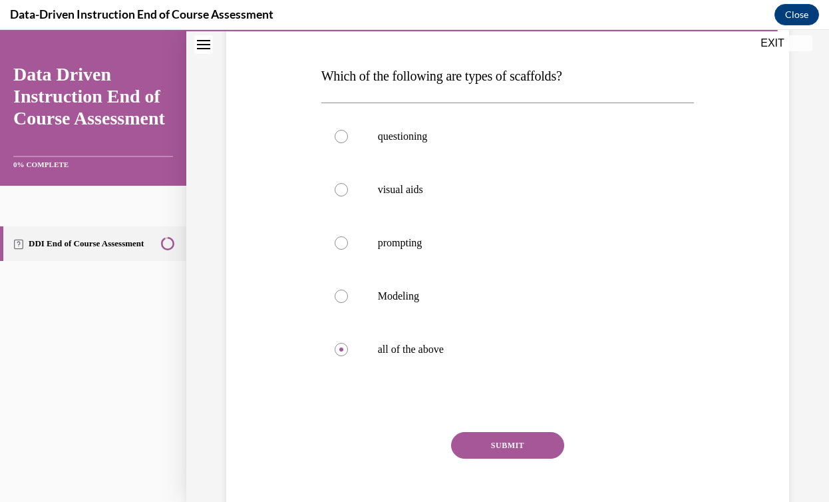
click at [496, 438] on button "SUBMIT" at bounding box center [507, 445] width 113 height 27
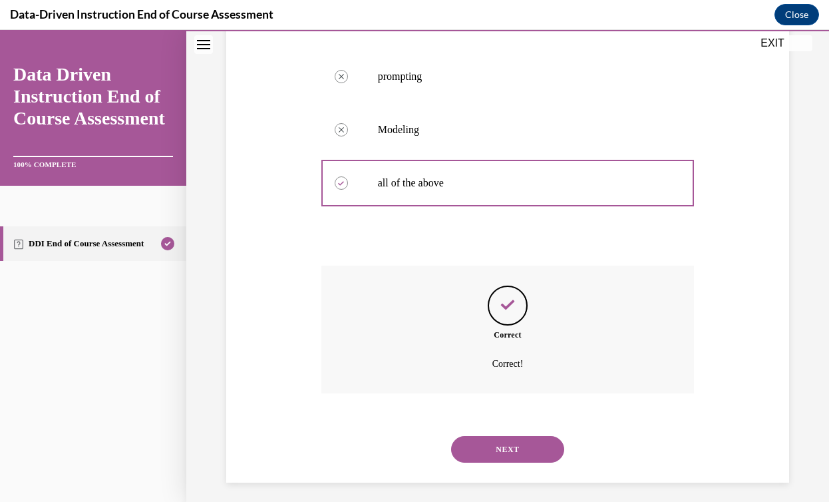
scroll to position [365, 0]
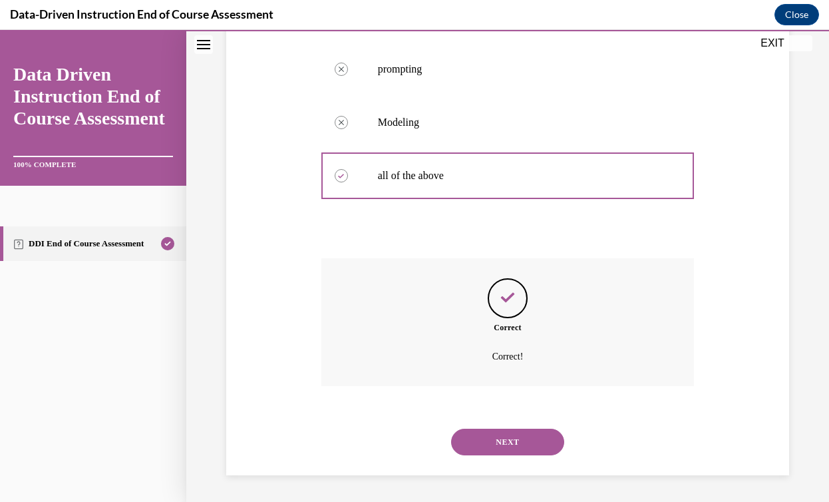
click at [496, 438] on button "NEXT" at bounding box center [507, 441] width 113 height 27
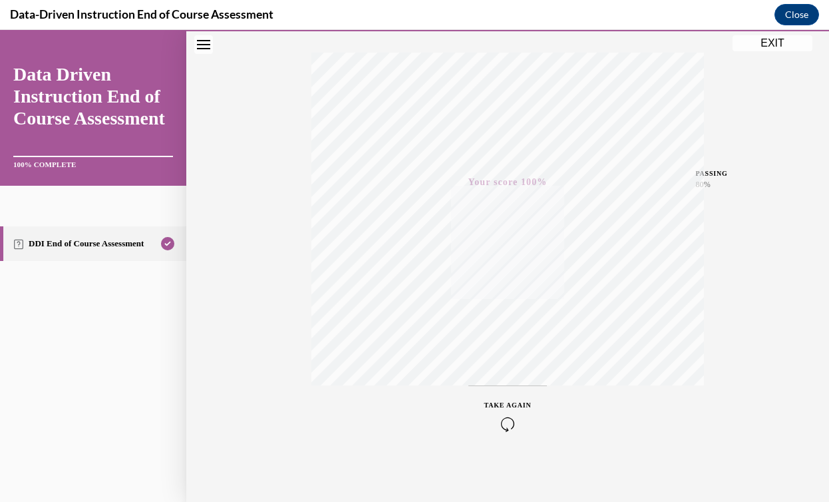
scroll to position [210, 0]
click at [795, 41] on button "EXIT" at bounding box center [773, 43] width 80 height 16
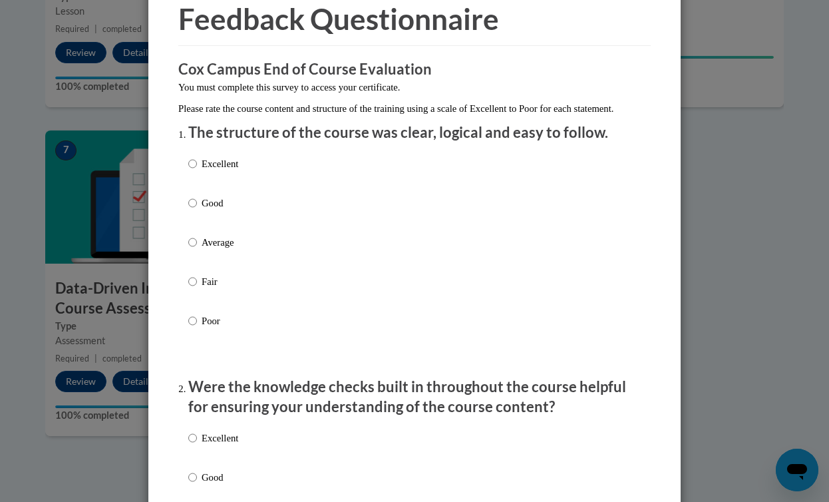
scroll to position [73, 0]
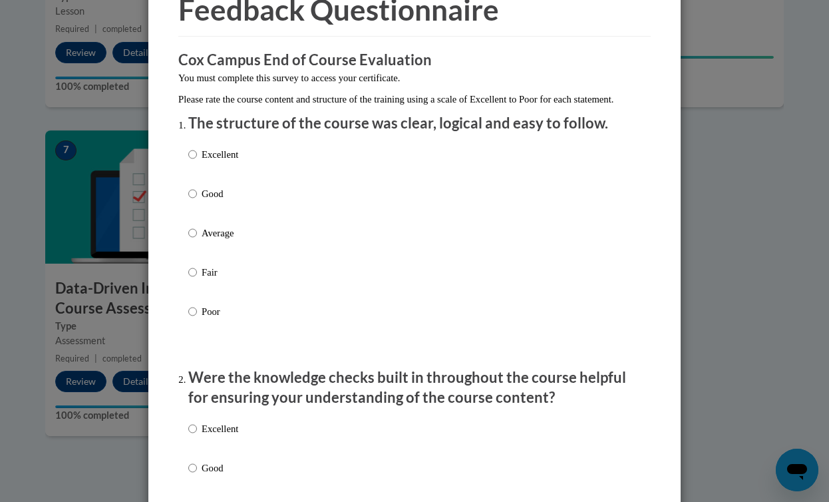
click at [213, 201] on p "Good" at bounding box center [220, 193] width 37 height 15
click at [197, 201] on input "Good" at bounding box center [192, 193] width 9 height 15
radio input "true"
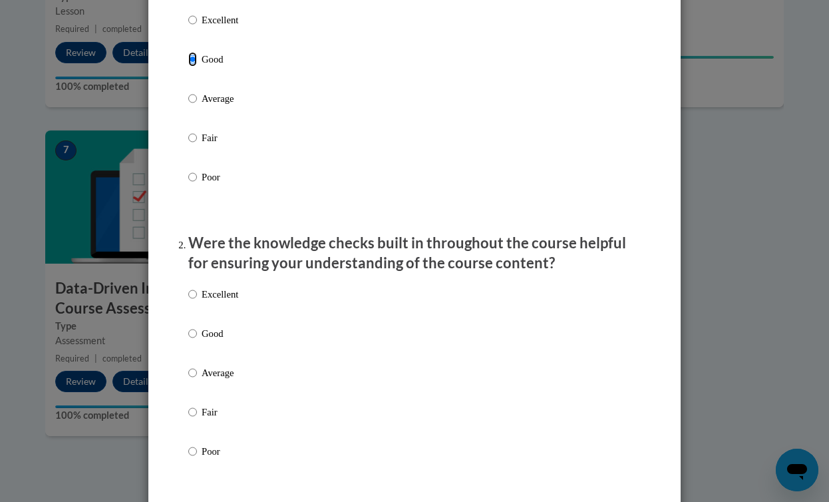
scroll to position [227, 0]
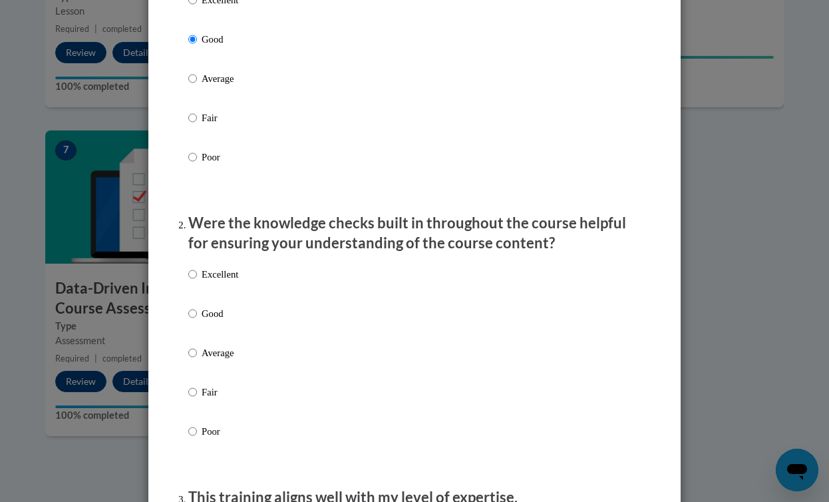
click at [228, 337] on label "Good" at bounding box center [213, 324] width 50 height 36
click at [197, 321] on input "Good" at bounding box center [192, 313] width 9 height 15
radio input "true"
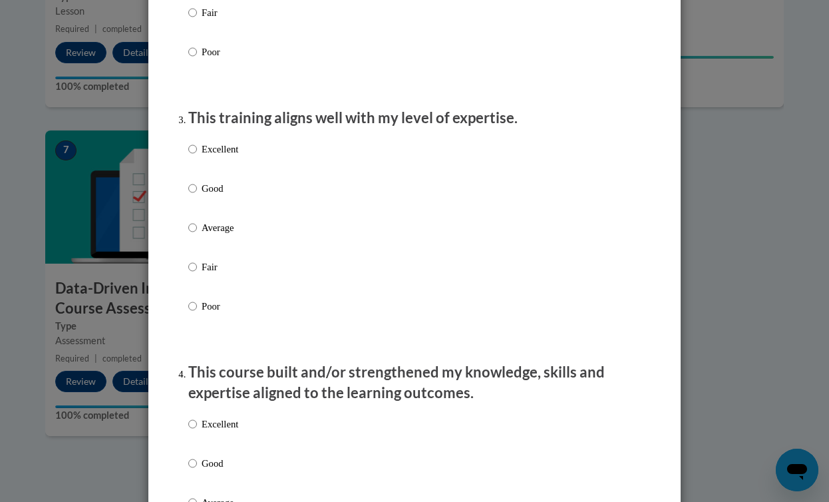
scroll to position [607, 0]
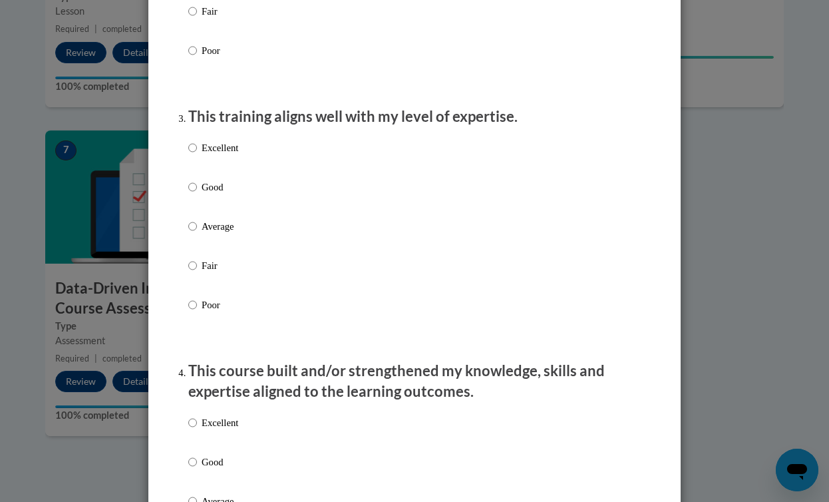
click at [213, 312] on p "Poor" at bounding box center [220, 304] width 37 height 15
click at [197, 312] on input "Poor" at bounding box center [192, 304] width 9 height 15
radio input "true"
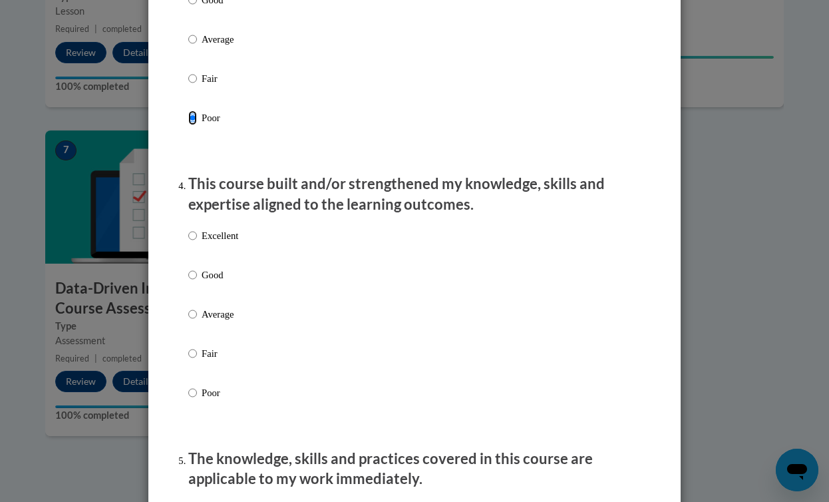
scroll to position [797, 0]
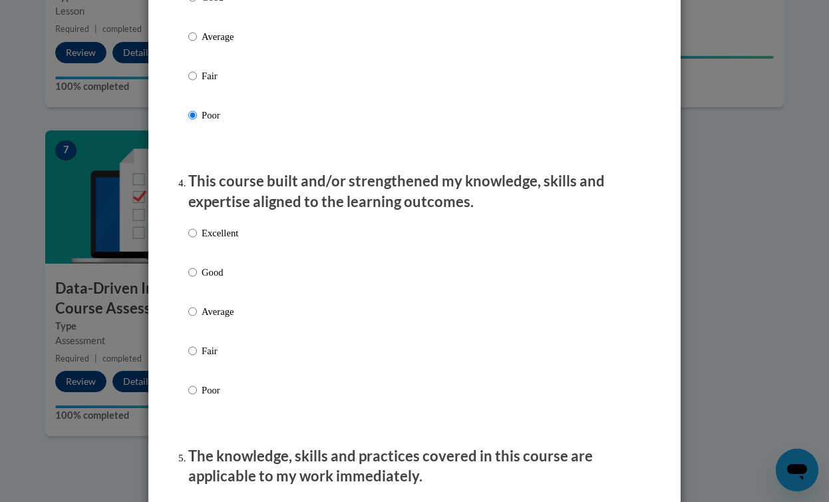
click at [210, 358] on p "Fair" at bounding box center [220, 350] width 37 height 15
click at [197, 358] on input "Fair" at bounding box center [192, 350] width 9 height 15
radio input "true"
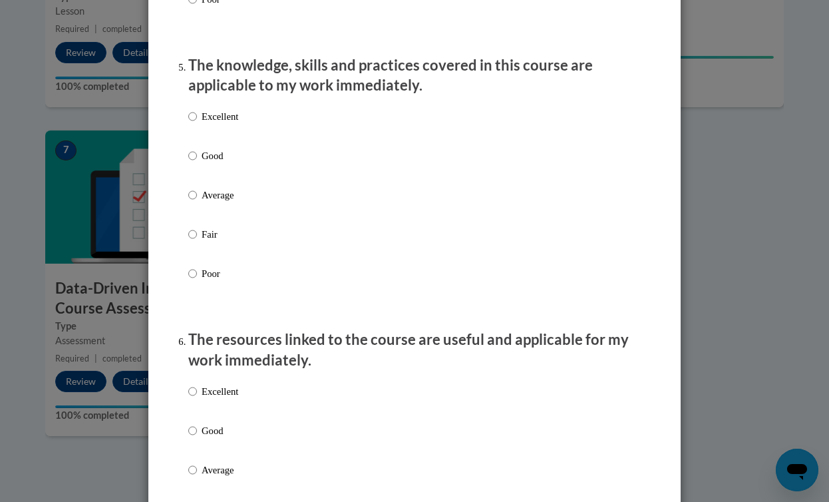
scroll to position [1211, 0]
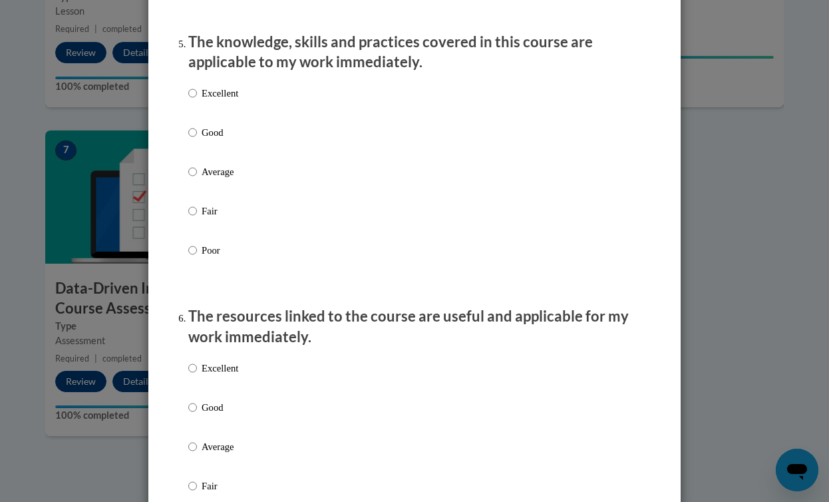
click at [208, 218] on p "Fair" at bounding box center [220, 211] width 37 height 15
click at [197, 218] on input "Fair" at bounding box center [192, 211] width 9 height 15
radio input "true"
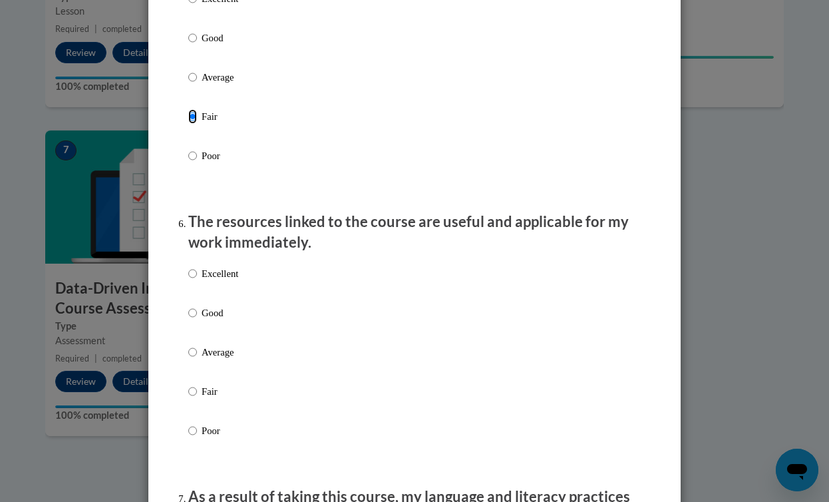
scroll to position [1307, 0]
click at [221, 397] on p "Fair" at bounding box center [220, 390] width 37 height 15
click at [197, 397] on input "Fair" at bounding box center [192, 390] width 9 height 15
radio input "true"
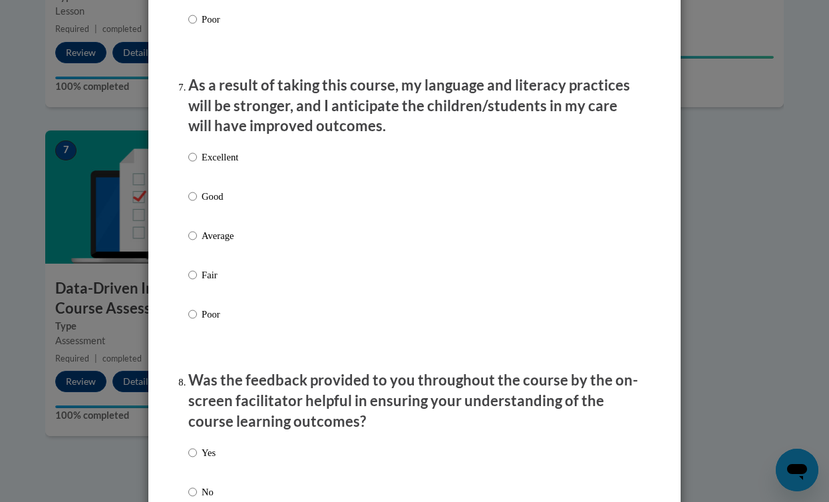
scroll to position [1723, 0]
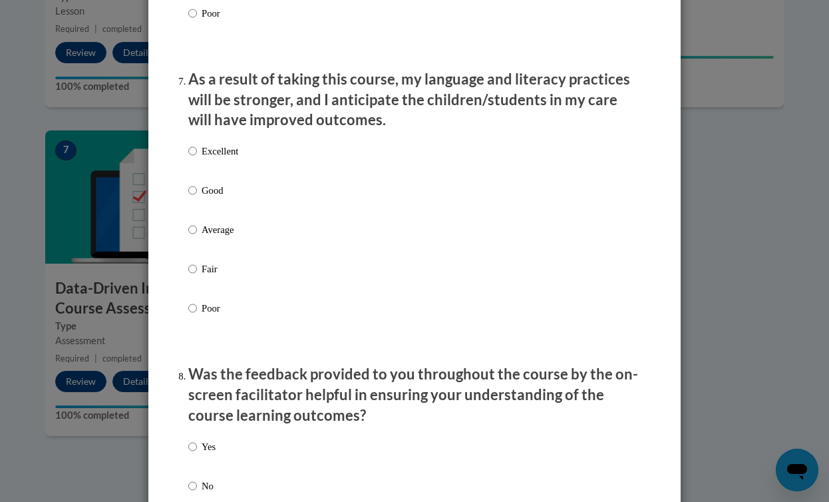
click at [221, 212] on label "Good" at bounding box center [213, 201] width 50 height 36
click at [197, 198] on input "Good" at bounding box center [192, 190] width 9 height 15
radio input "true"
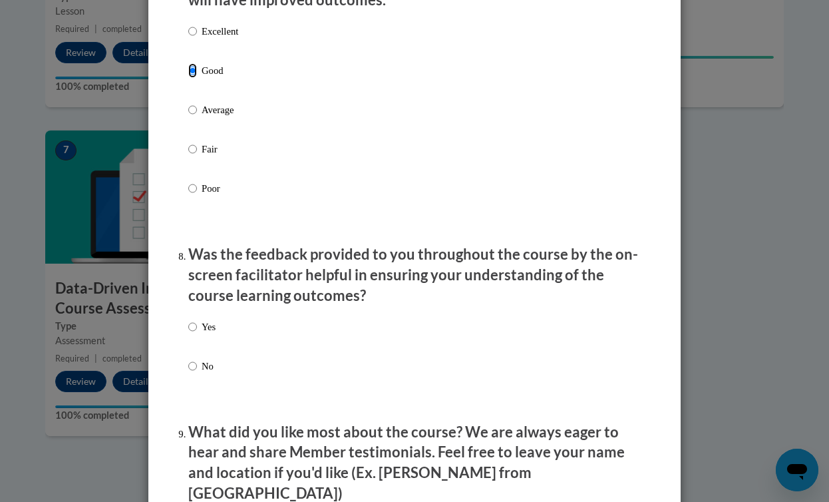
scroll to position [1863, 0]
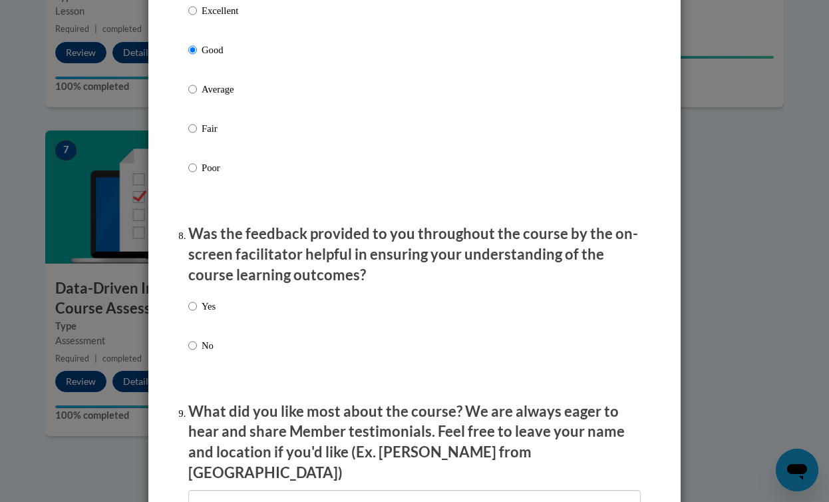
click at [219, 329] on div "Yes No" at bounding box center [414, 341] width 452 height 99
click at [206, 313] on p "Yes" at bounding box center [209, 306] width 14 height 15
click at [197, 313] on input "Yes" at bounding box center [192, 306] width 9 height 15
radio input "true"
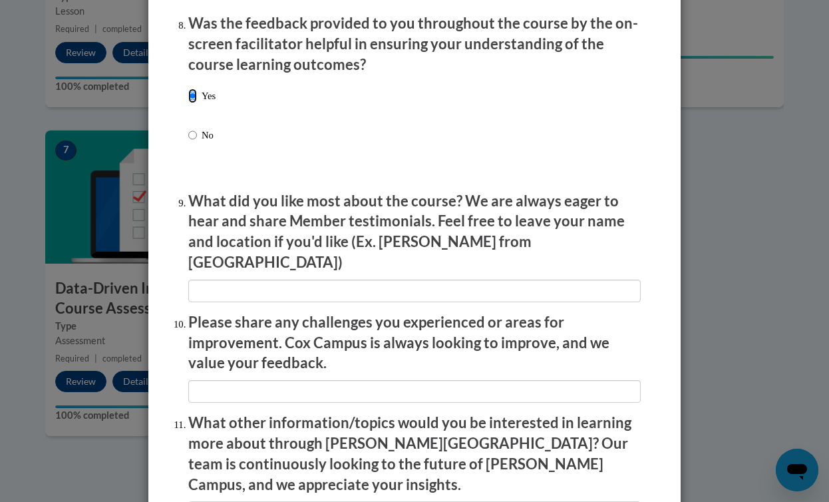
scroll to position [2074, 0]
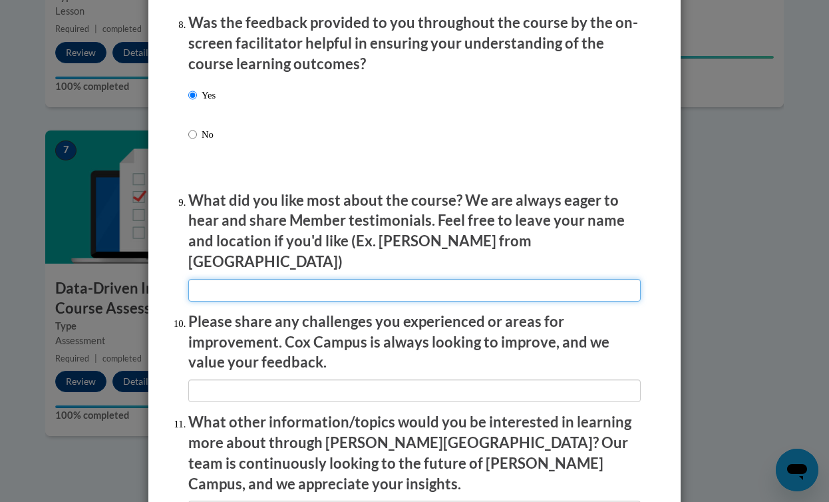
click at [227, 279] on input "textbox" at bounding box center [414, 290] width 452 height 23
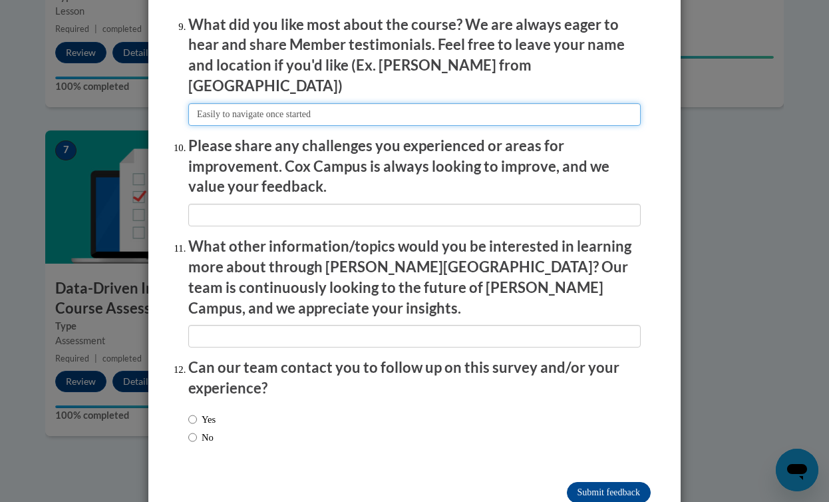
scroll to position [2266, 0]
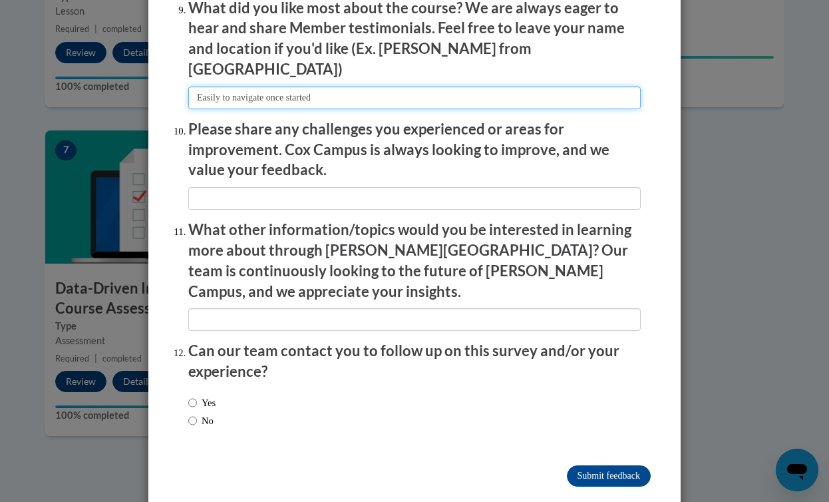
type input "Easily to navigate once started"
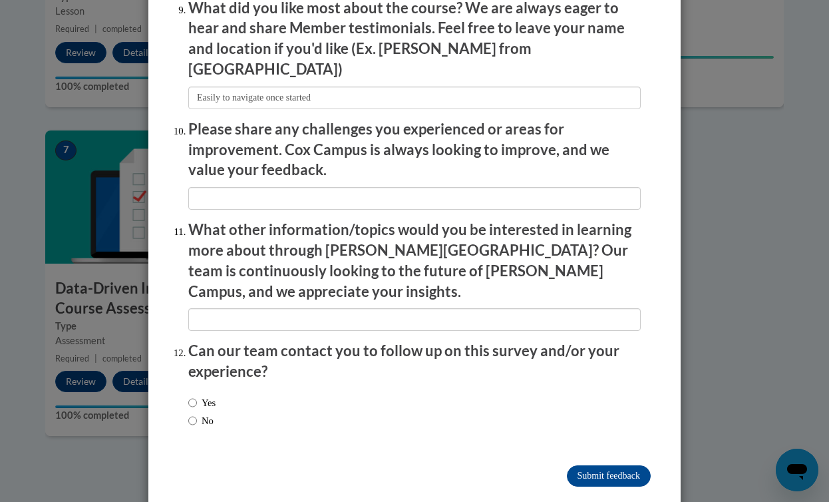
click at [206, 413] on label "No" at bounding box center [200, 420] width 25 height 15
click at [197, 413] on input "No" at bounding box center [192, 420] width 9 height 15
radio input "true"
click at [626, 465] on input "Submit feedback" at bounding box center [609, 475] width 84 height 21
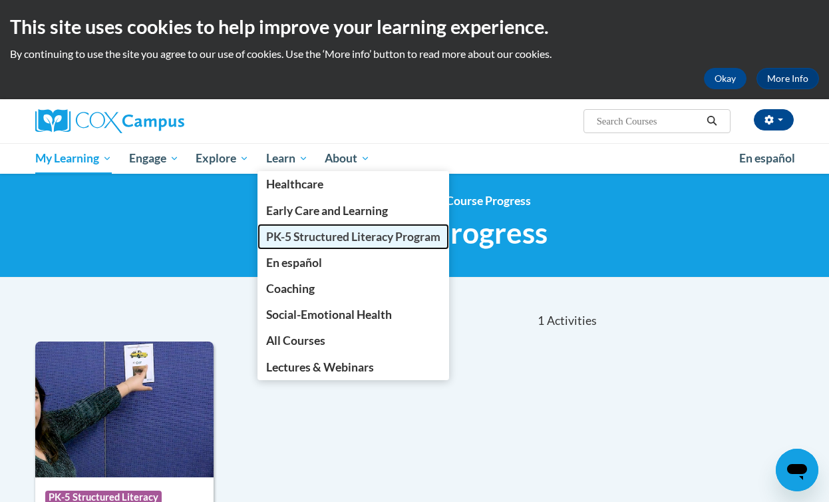
click at [325, 232] on span "PK-5 Structured Literacy Program" at bounding box center [353, 237] width 174 height 14
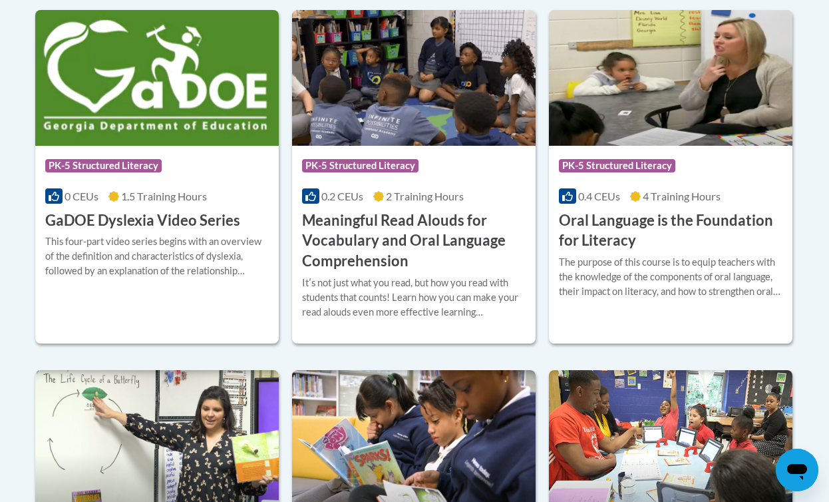
scroll to position [967, 0]
